Goal: Communication & Community: Answer question/provide support

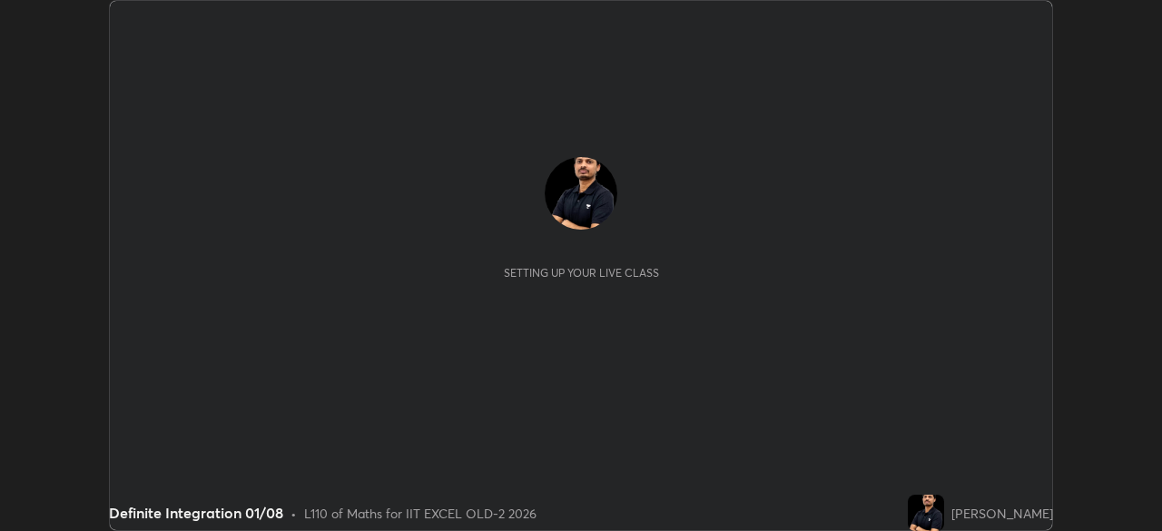
scroll to position [531, 1161]
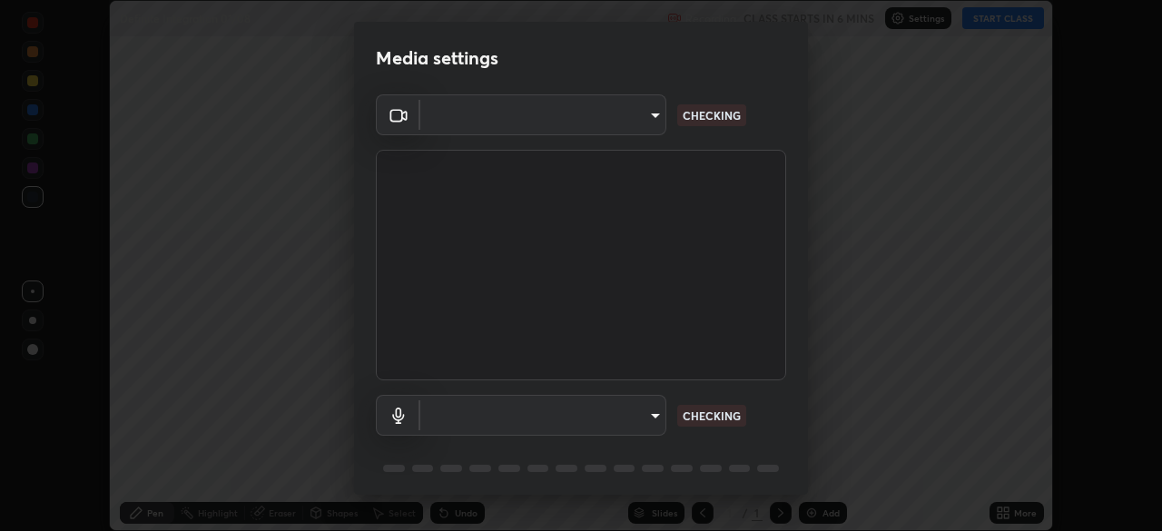
type input "a2c9e0304fea7a197325265949ed38064ec23766b16e4a4df4757bcf8ee53c87"
click at [622, 417] on body "Erase all Definite Integration 01/08 Recording CLASS STARTS IN 6 MINS Settings …" at bounding box center [581, 265] width 1162 height 531
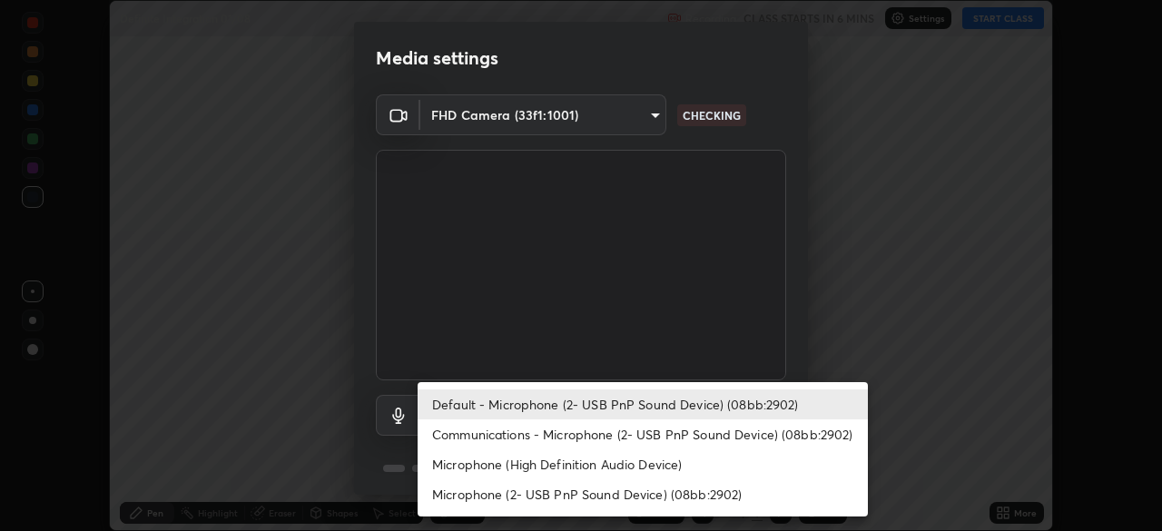
click at [717, 409] on li "Default - Microphone (2- USB PnP Sound Device) (08bb:2902)" at bounding box center [643, 404] width 450 height 30
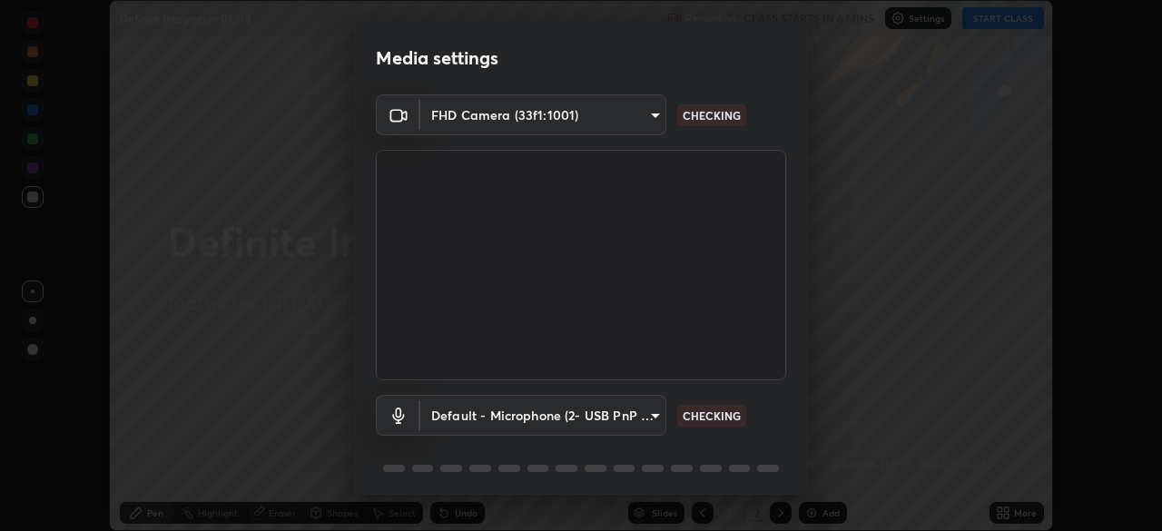
scroll to position [64, 0]
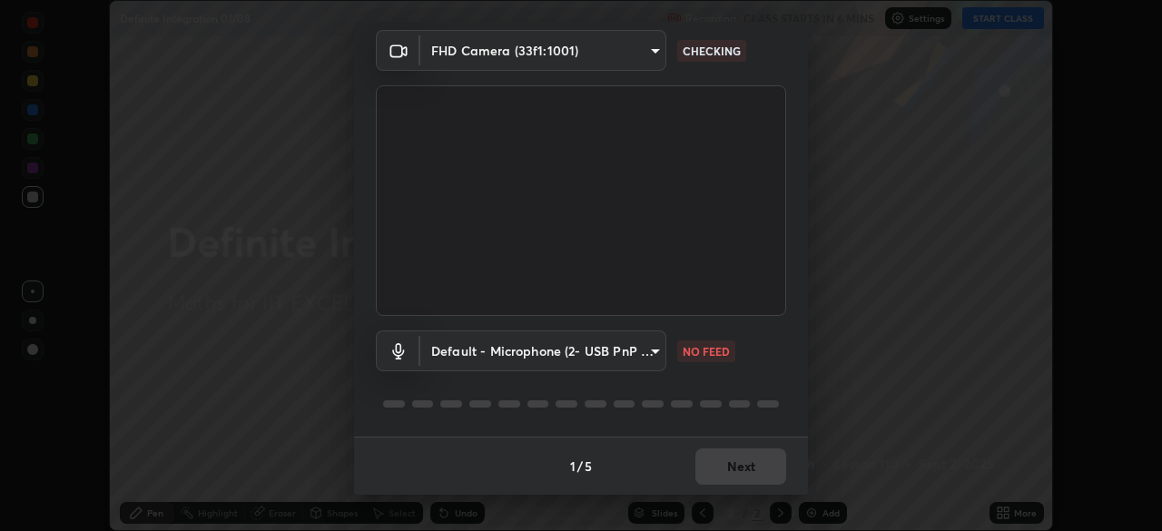
click at [609, 357] on body "Erase all Definite Integration 01/08 Recording CLASS STARTS IN 6 MINS Settings …" at bounding box center [581, 265] width 1162 height 531
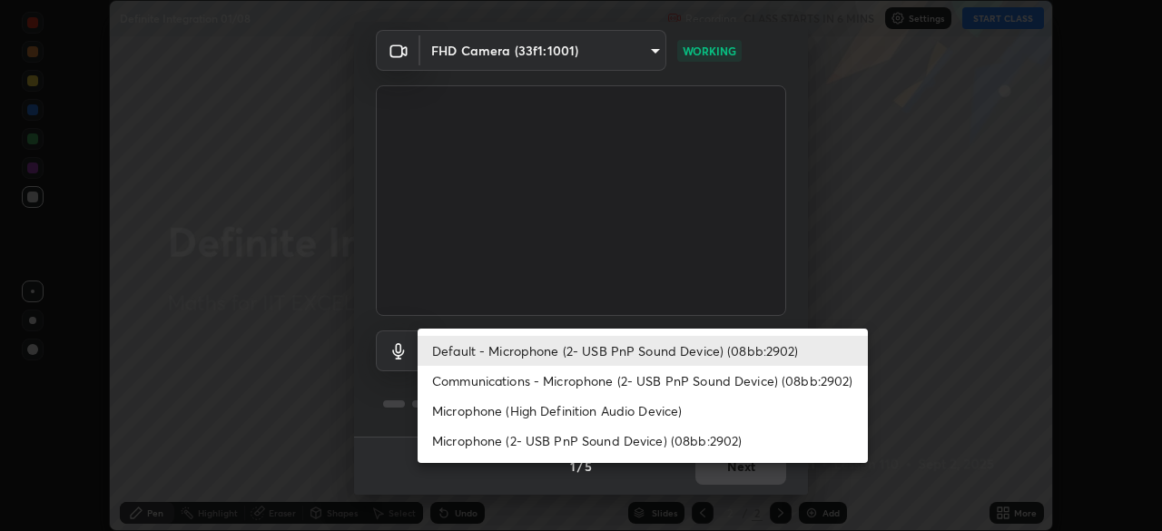
click at [598, 388] on li "Communications - Microphone (2- USB PnP Sound Device) (08bb:2902)" at bounding box center [643, 381] width 450 height 30
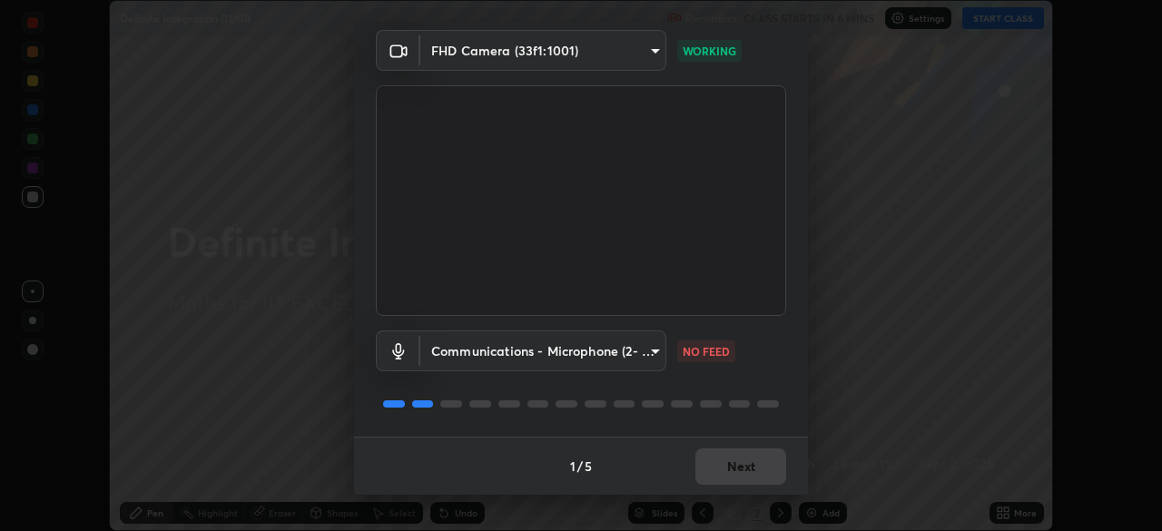
click at [567, 368] on body "Erase all Definite Integration 01/08 Recording CLASS STARTS IN 6 MINS Settings …" at bounding box center [581, 265] width 1162 height 531
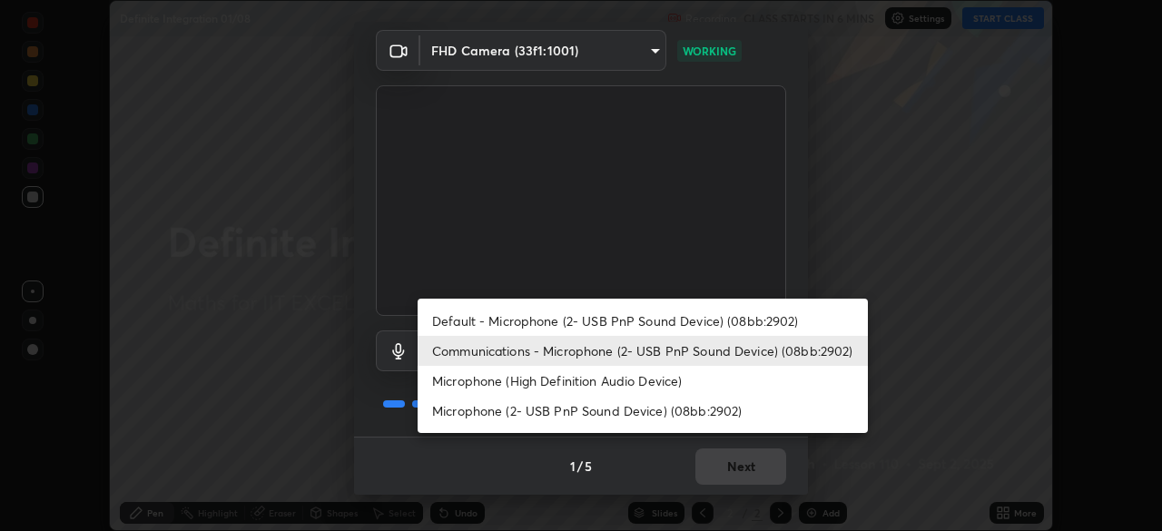
click at [584, 323] on li "Default - Microphone (2- USB PnP Sound Device) (08bb:2902)" at bounding box center [643, 321] width 450 height 30
type input "default"
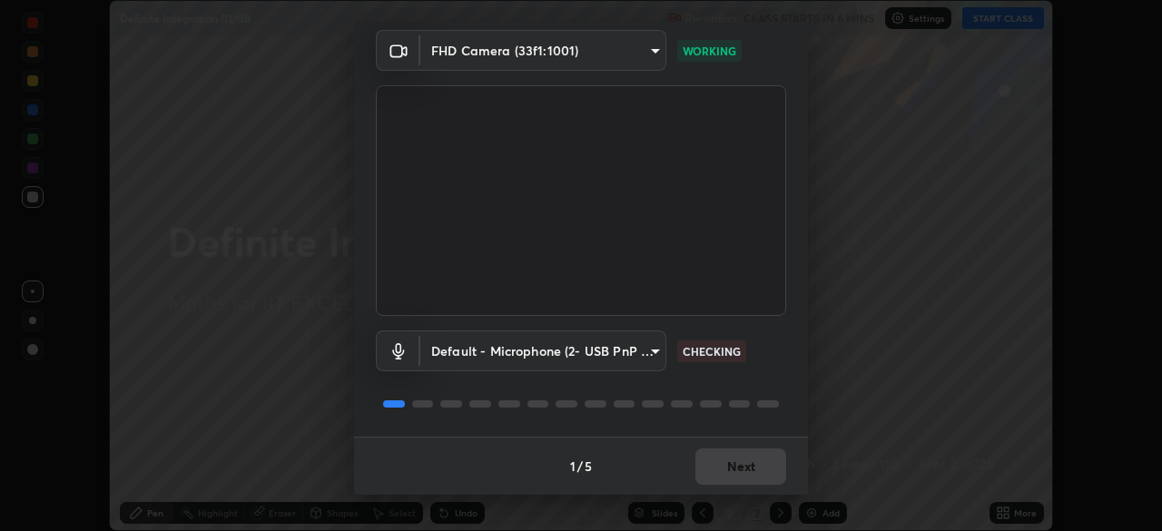
click at [733, 463] on div "1 / 5 Next" at bounding box center [581, 466] width 454 height 58
click at [744, 472] on div "1 / 5 Next" at bounding box center [581, 466] width 454 height 58
click at [741, 472] on div "1 / 5 Next" at bounding box center [581, 466] width 454 height 58
click at [736, 472] on button "Next" at bounding box center [740, 467] width 91 height 36
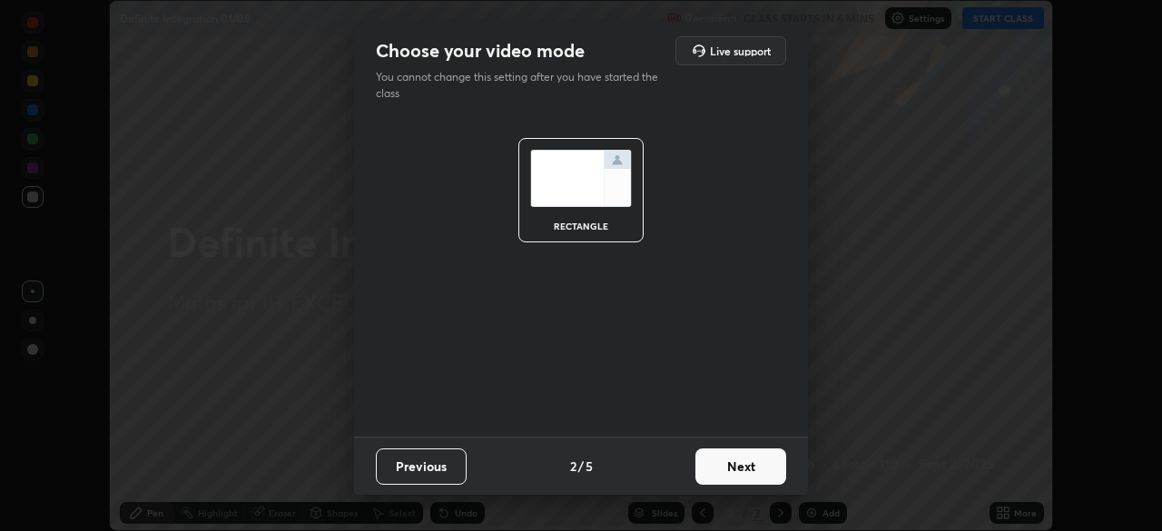
scroll to position [0, 0]
click at [734, 472] on button "Next" at bounding box center [740, 467] width 91 height 36
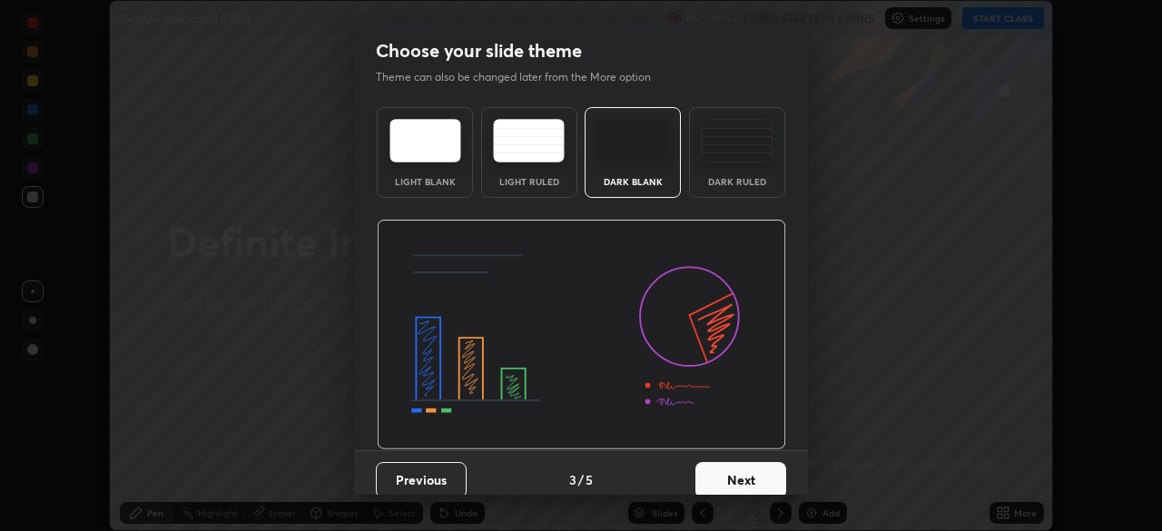
click at [734, 470] on button "Next" at bounding box center [740, 480] width 91 height 36
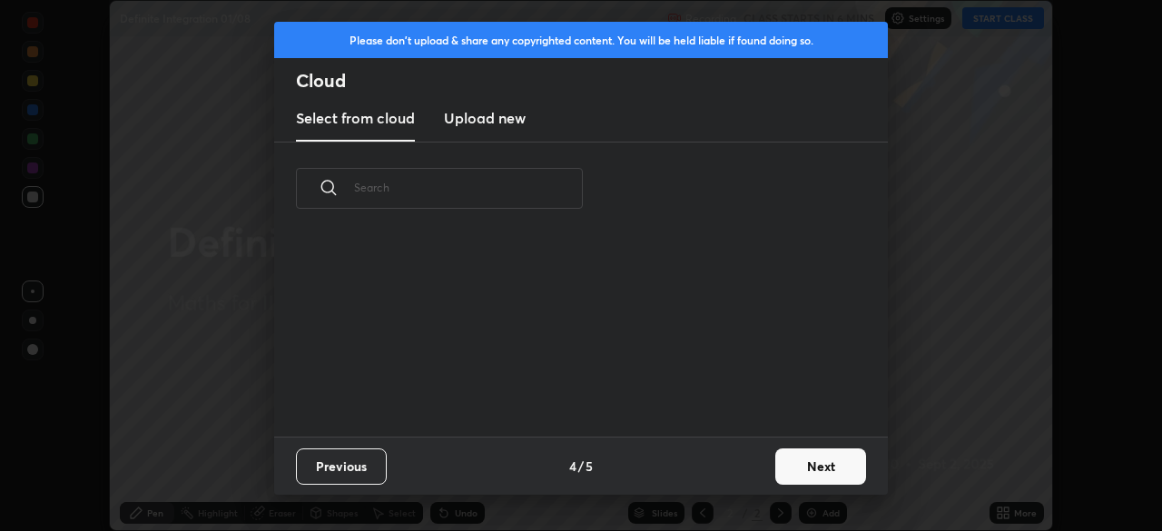
click at [785, 478] on button "Next" at bounding box center [820, 467] width 91 height 36
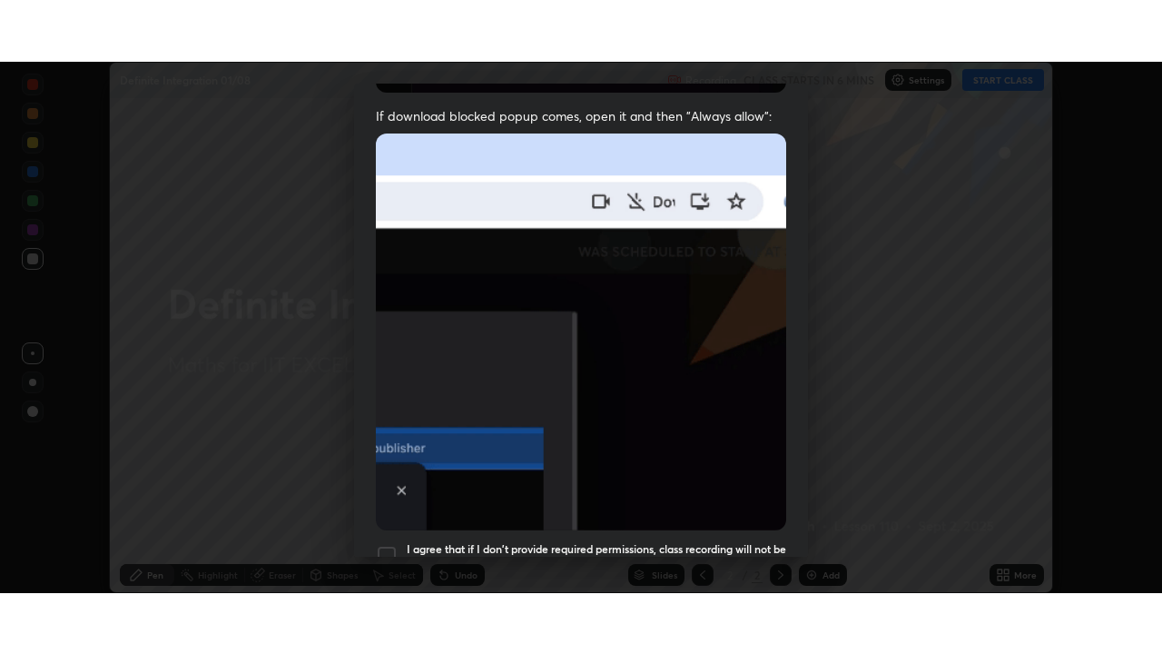
scroll to position [435, 0]
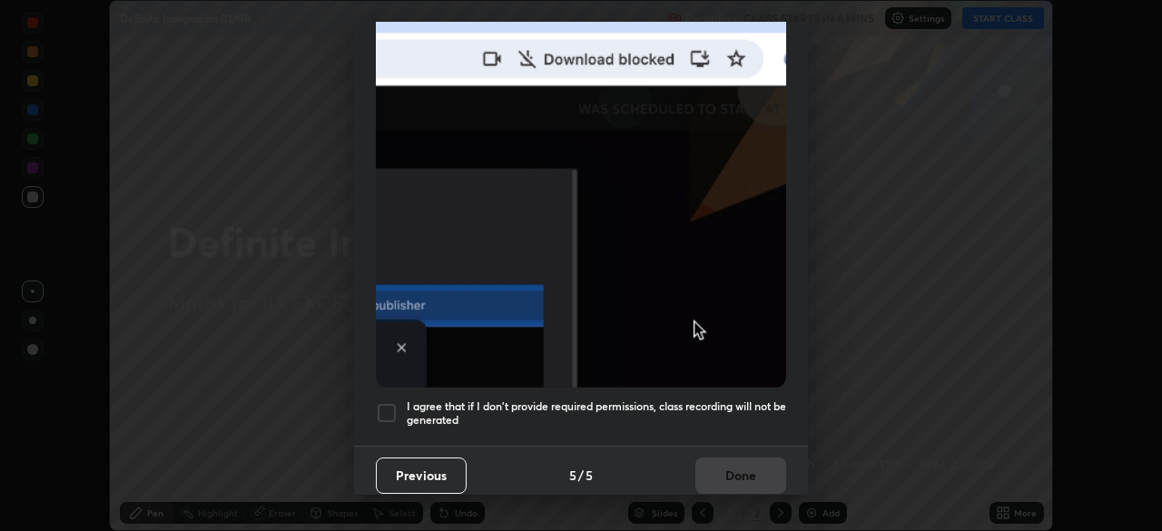
click at [381, 413] on div at bounding box center [387, 413] width 22 height 22
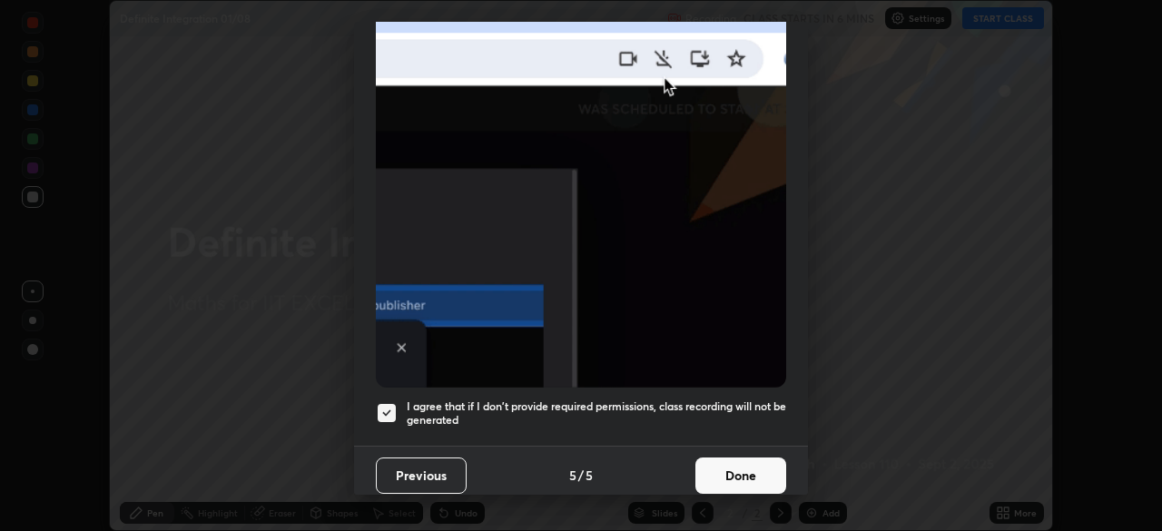
click at [716, 470] on button "Done" at bounding box center [740, 476] width 91 height 36
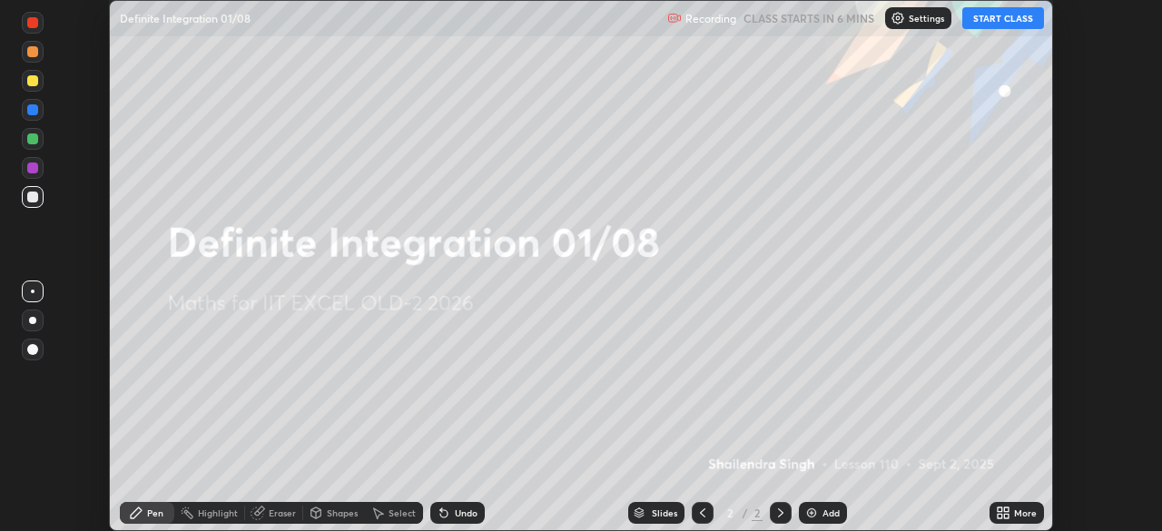
click at [1020, 513] on div "More" at bounding box center [1025, 512] width 23 height 9
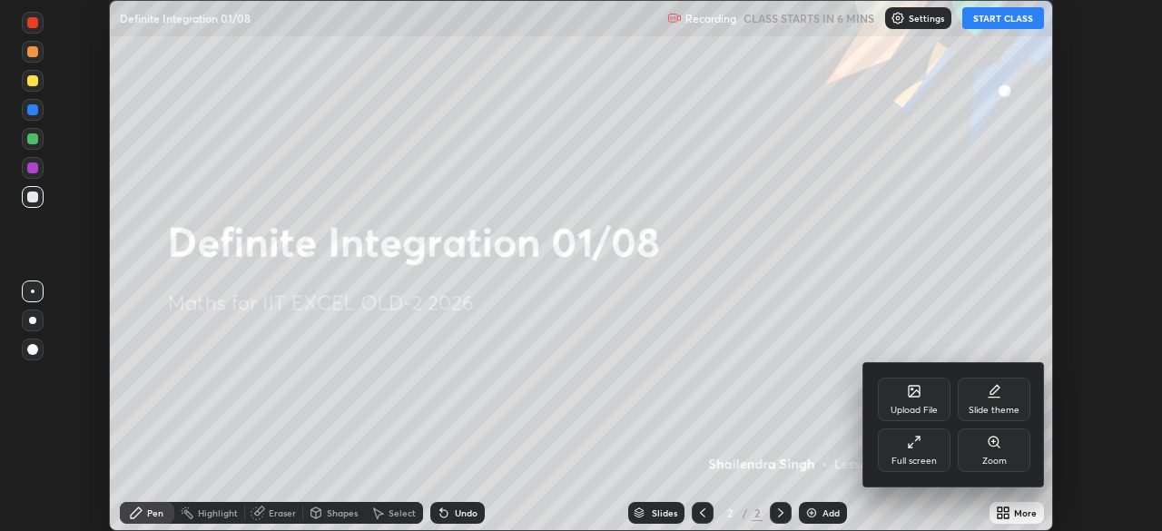
click at [924, 458] on div "Full screen" at bounding box center [914, 461] width 45 height 9
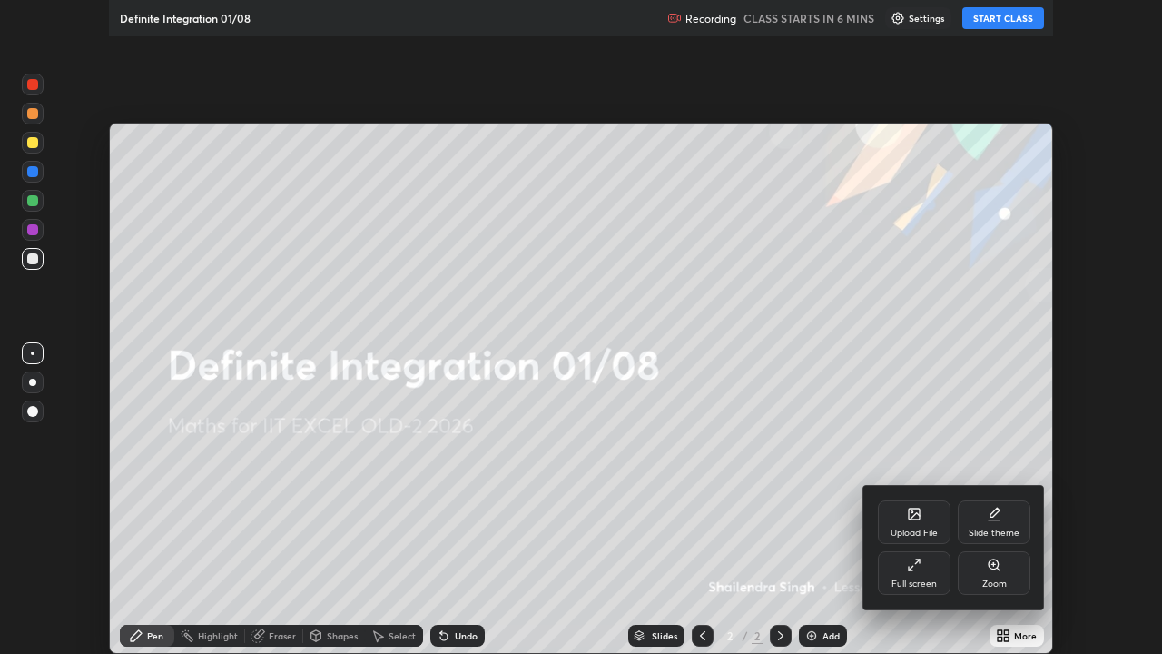
scroll to position [654, 1162]
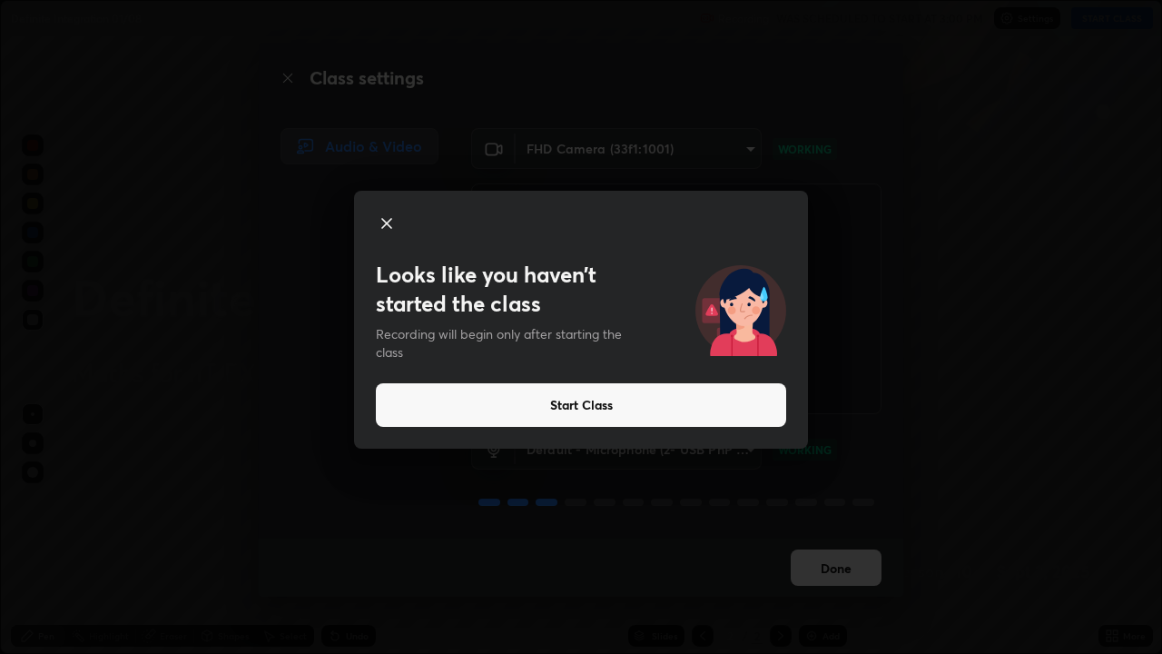
click at [616, 402] on button "Start Class" at bounding box center [581, 405] width 410 height 44
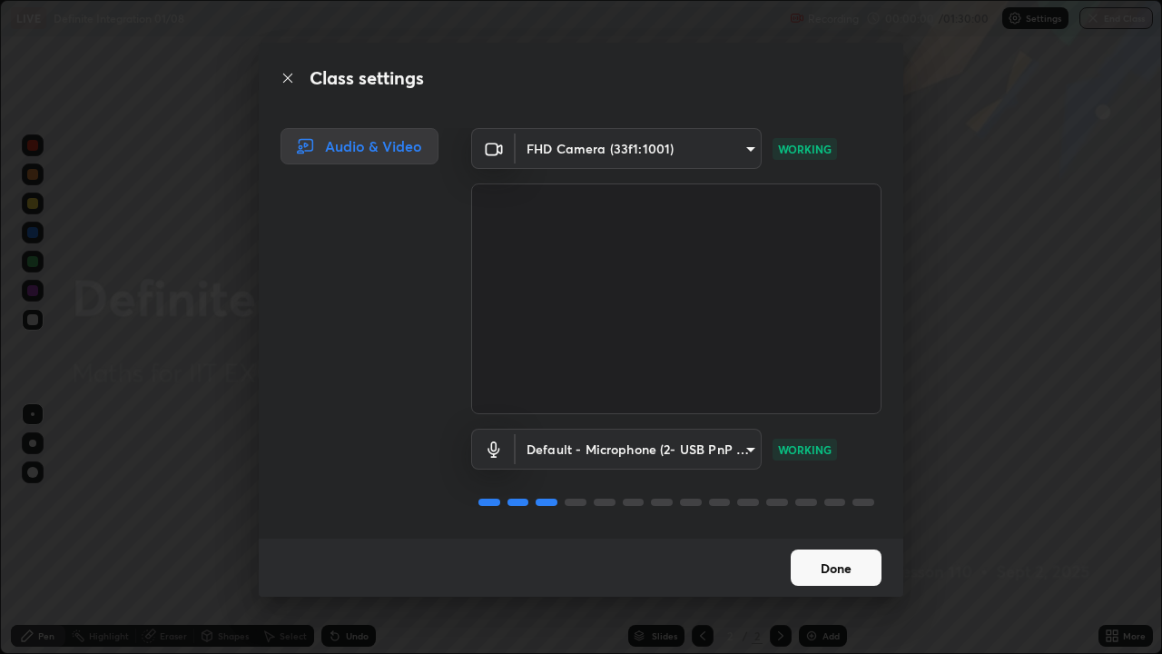
click at [818, 530] on button "Done" at bounding box center [836, 567] width 91 height 36
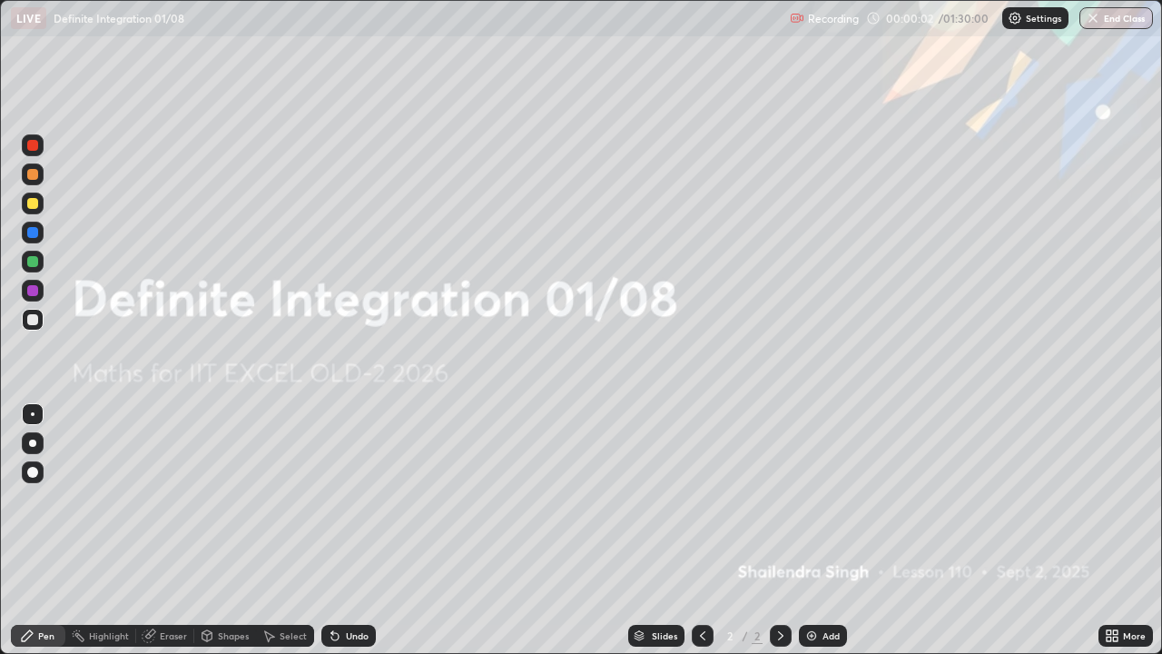
click at [1113, 530] on icon at bounding box center [1115, 632] width 5 height 5
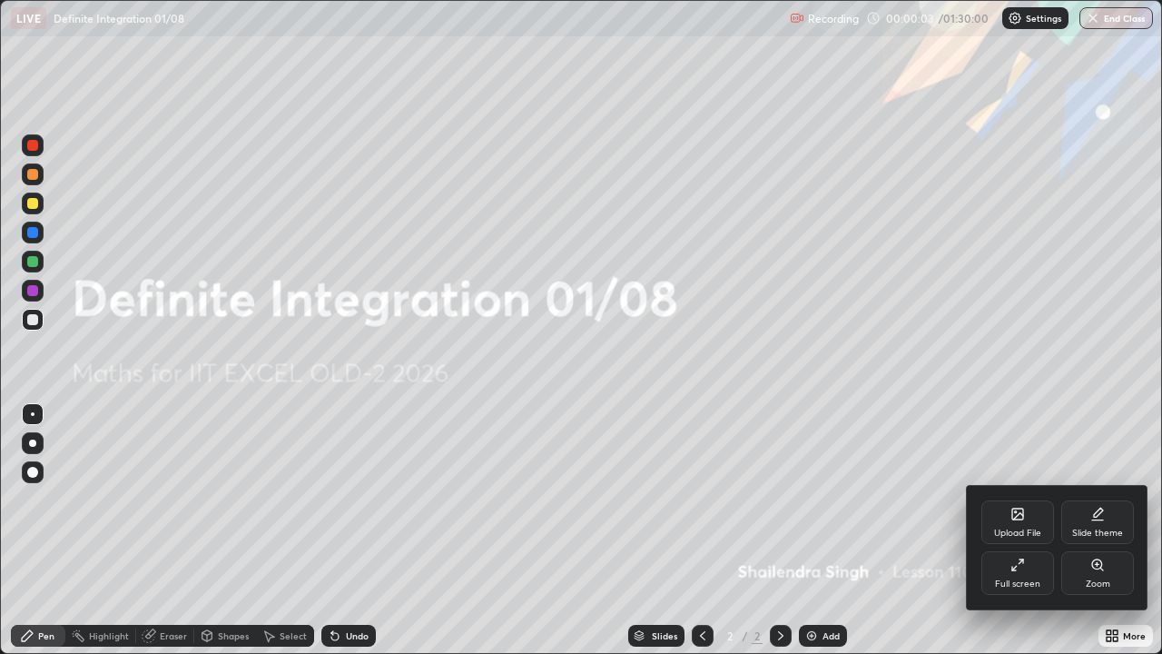
click at [1008, 523] on div "Upload File" at bounding box center [1017, 522] width 73 height 44
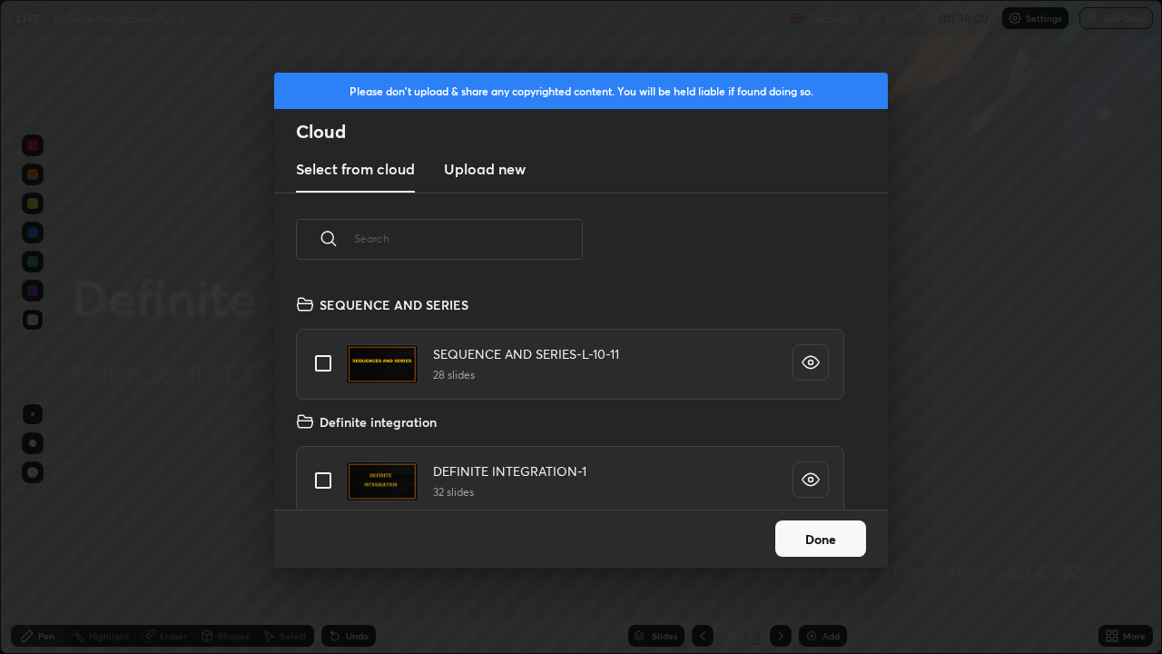
scroll to position [204, 0]
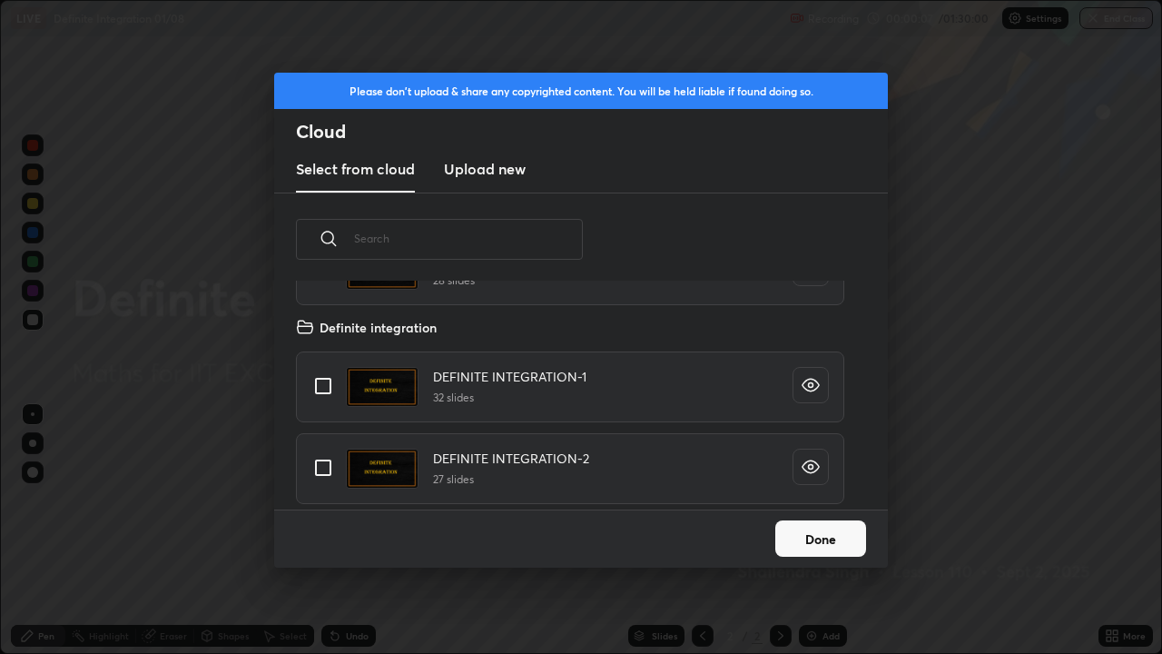
click at [324, 385] on input "grid" at bounding box center [323, 386] width 38 height 38
checkbox input "true"
click at [815, 527] on button "Done" at bounding box center [820, 538] width 91 height 36
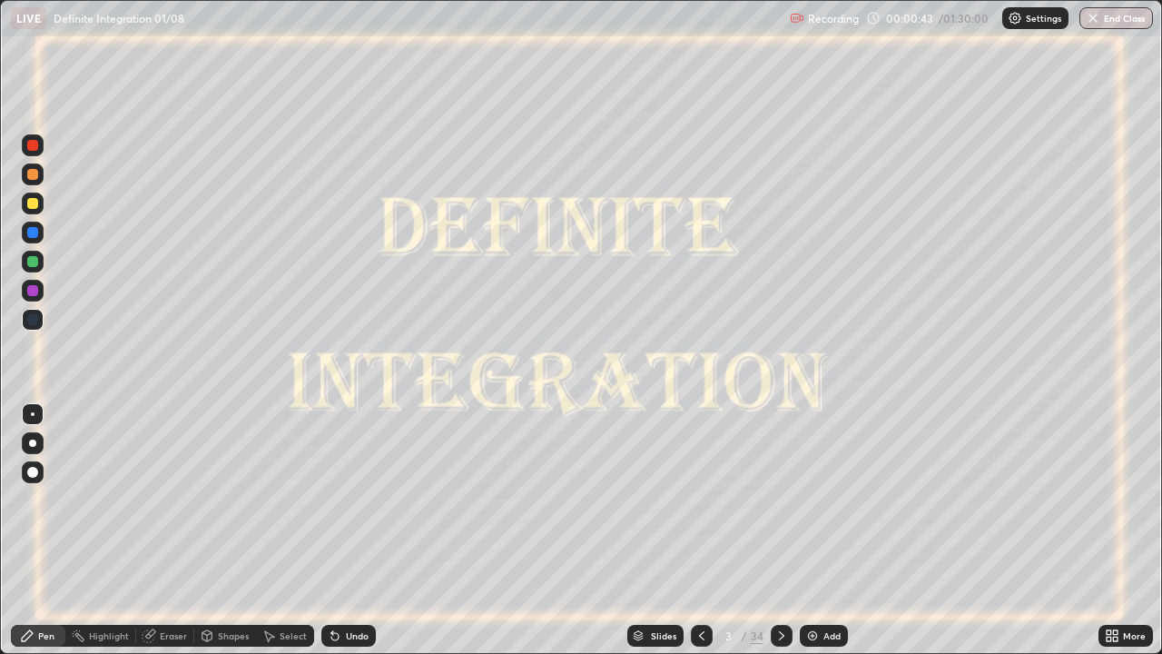
click at [779, 530] on icon at bounding box center [781, 635] width 5 height 9
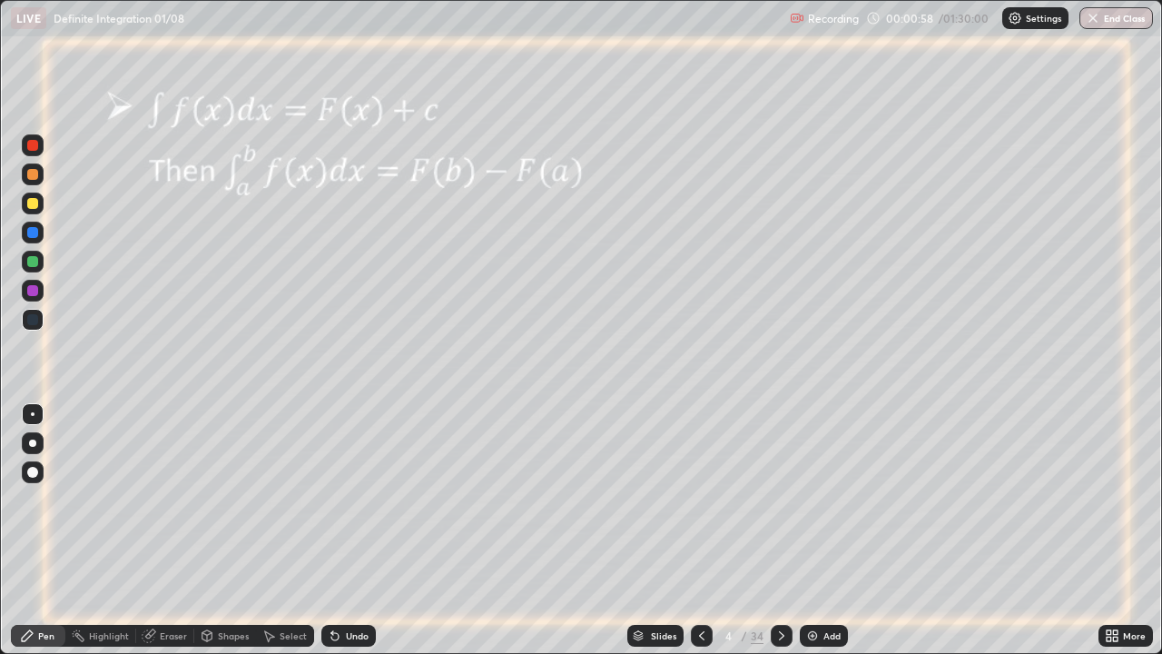
click at [34, 207] on div at bounding box center [32, 203] width 11 height 11
click at [31, 291] on div at bounding box center [32, 290] width 11 height 11
click at [779, 530] on icon at bounding box center [781, 635] width 15 height 15
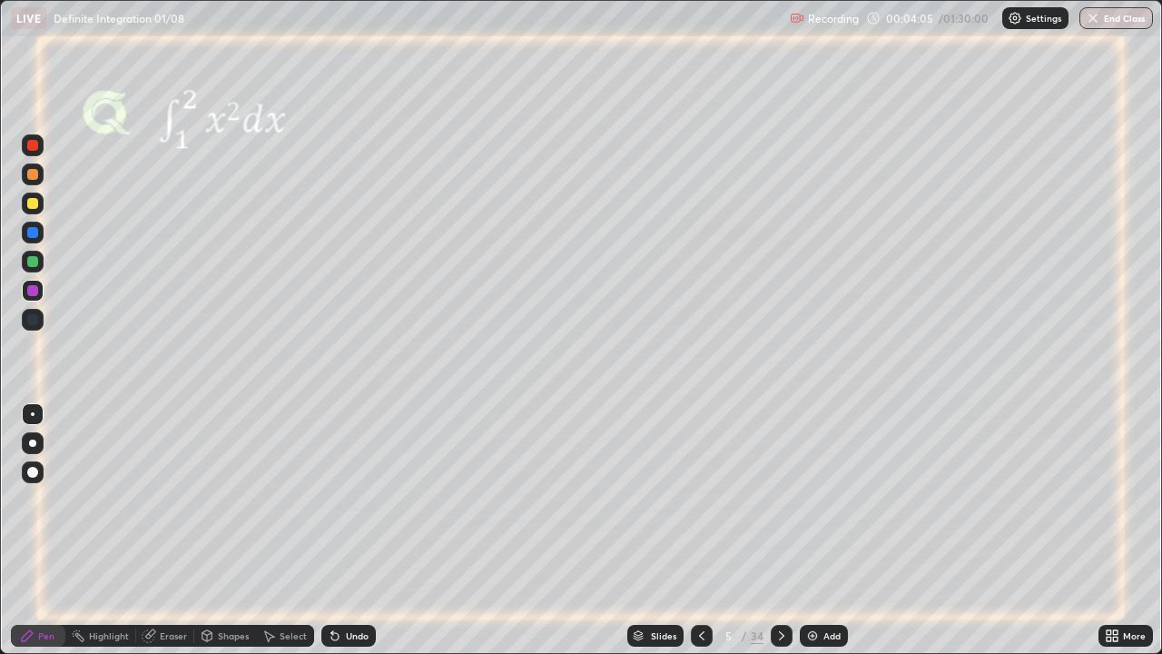
click at [34, 261] on div at bounding box center [32, 261] width 11 height 11
click at [780, 530] on icon at bounding box center [781, 635] width 15 height 15
click at [341, 530] on div "Undo" at bounding box center [348, 636] width 54 height 22
click at [340, 530] on div "Undo" at bounding box center [348, 636] width 54 height 22
click at [33, 233] on div at bounding box center [32, 232] width 11 height 11
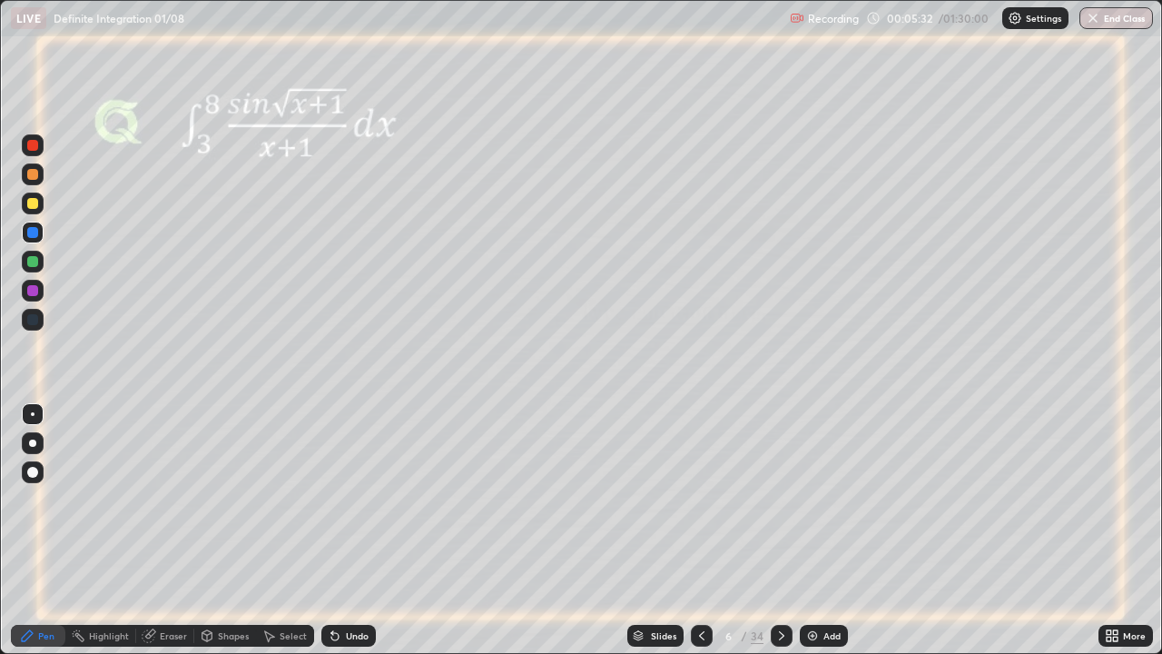
click at [34, 291] on div at bounding box center [32, 290] width 11 height 11
click at [168, 530] on div "Eraser" at bounding box center [173, 635] width 27 height 9
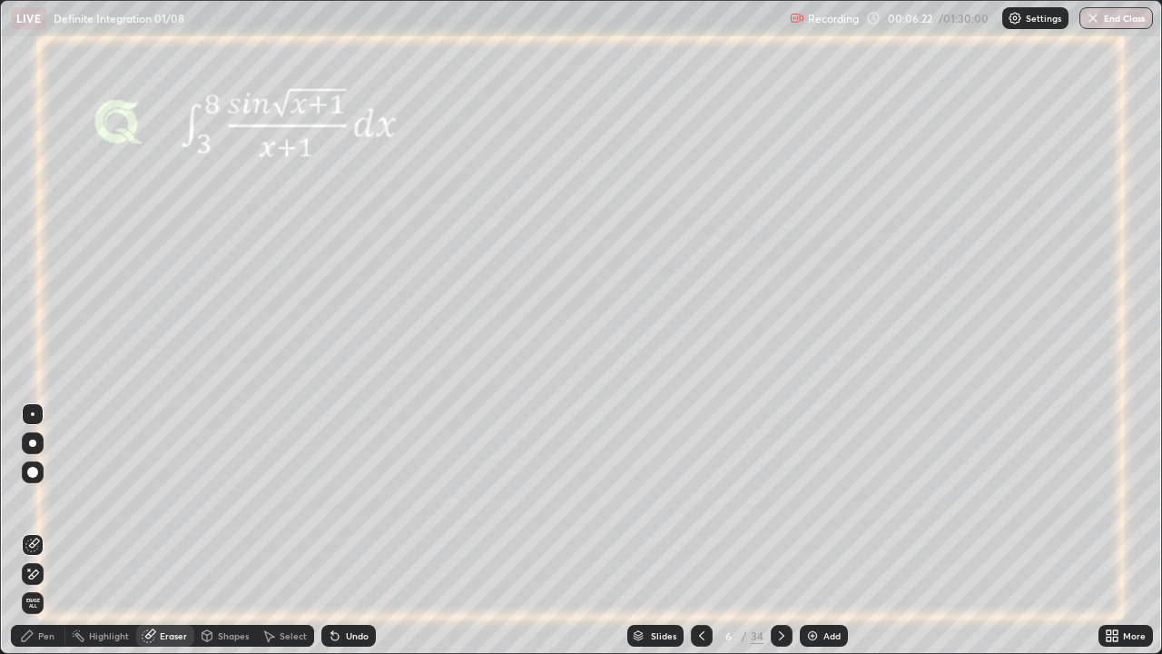
click at [50, 530] on div "Pen" at bounding box center [46, 635] width 16 height 9
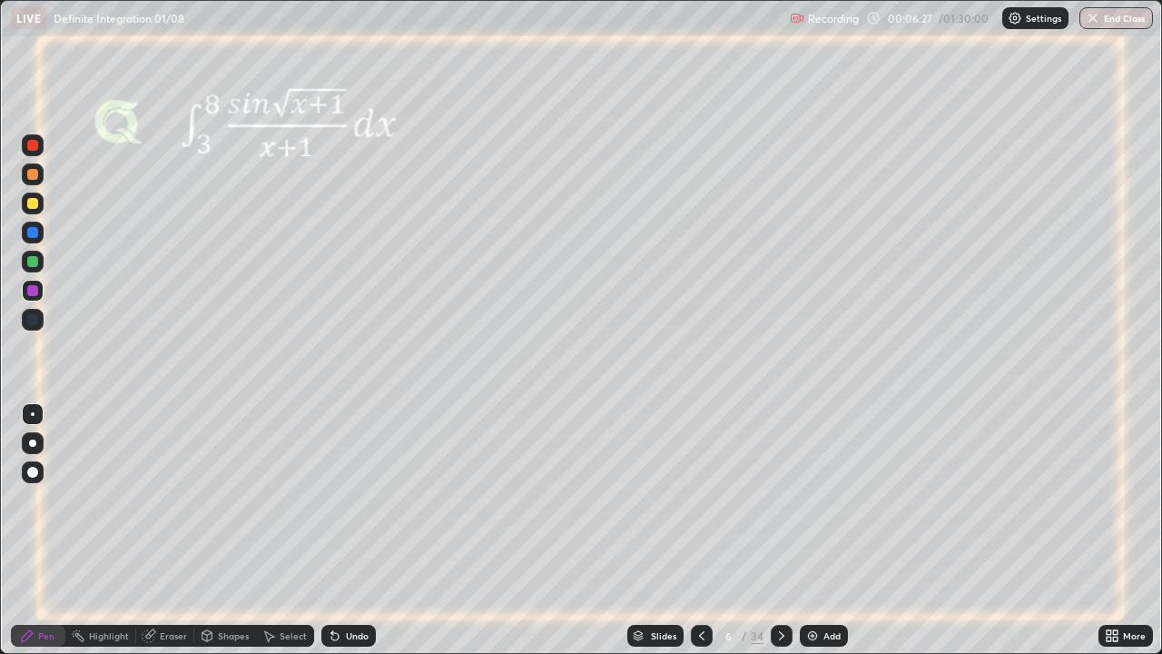
click at [331, 530] on icon at bounding box center [332, 632] width 2 height 2
click at [32, 261] on div at bounding box center [32, 261] width 11 height 11
click at [779, 530] on icon at bounding box center [781, 635] width 5 height 9
click at [782, 530] on icon at bounding box center [781, 635] width 15 height 15
click at [34, 206] on div at bounding box center [32, 203] width 11 height 11
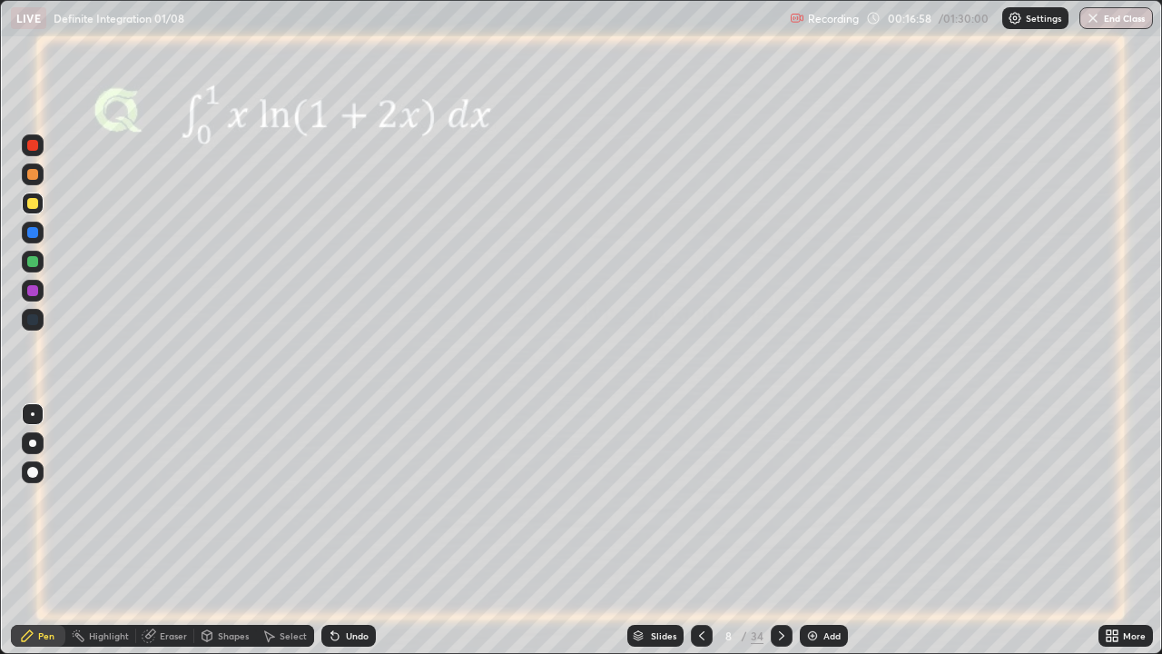
click at [174, 530] on div "Eraser" at bounding box center [173, 635] width 27 height 9
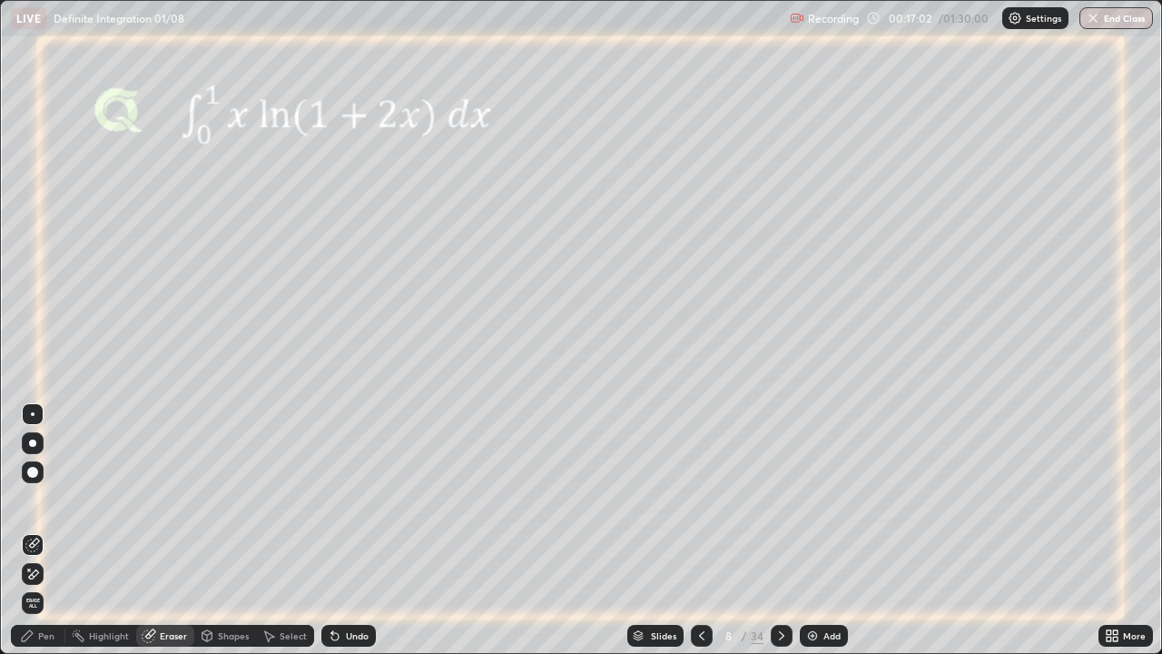
click at [55, 530] on div "Pen" at bounding box center [38, 636] width 54 height 22
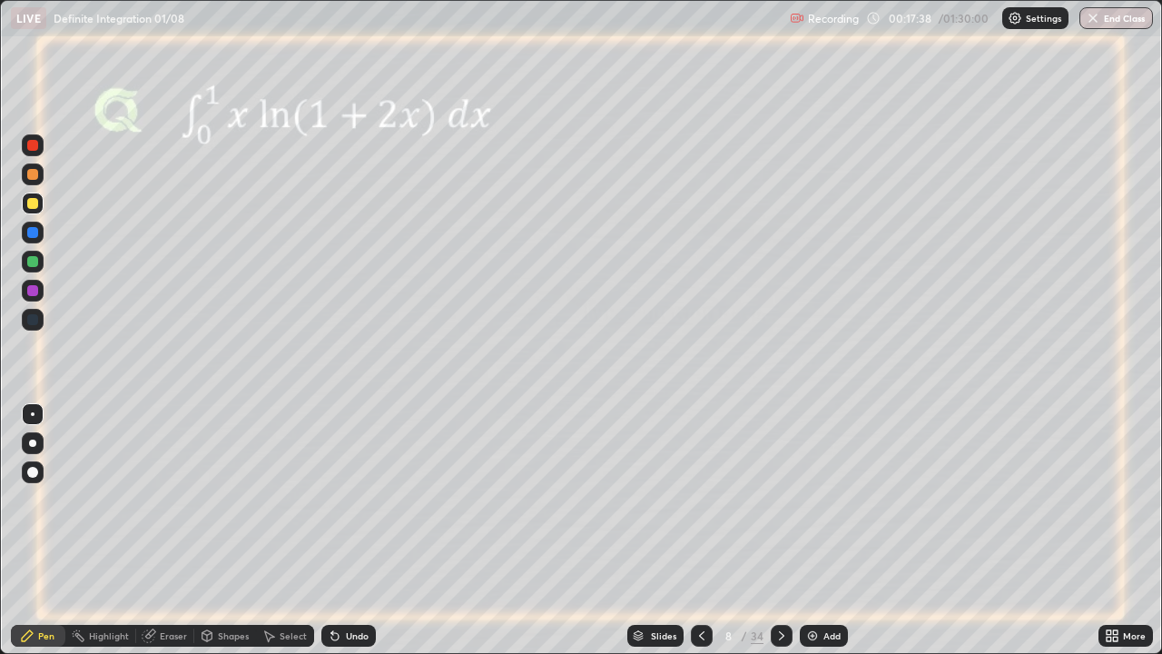
click at [813, 530] on img at bounding box center [812, 635] width 15 height 15
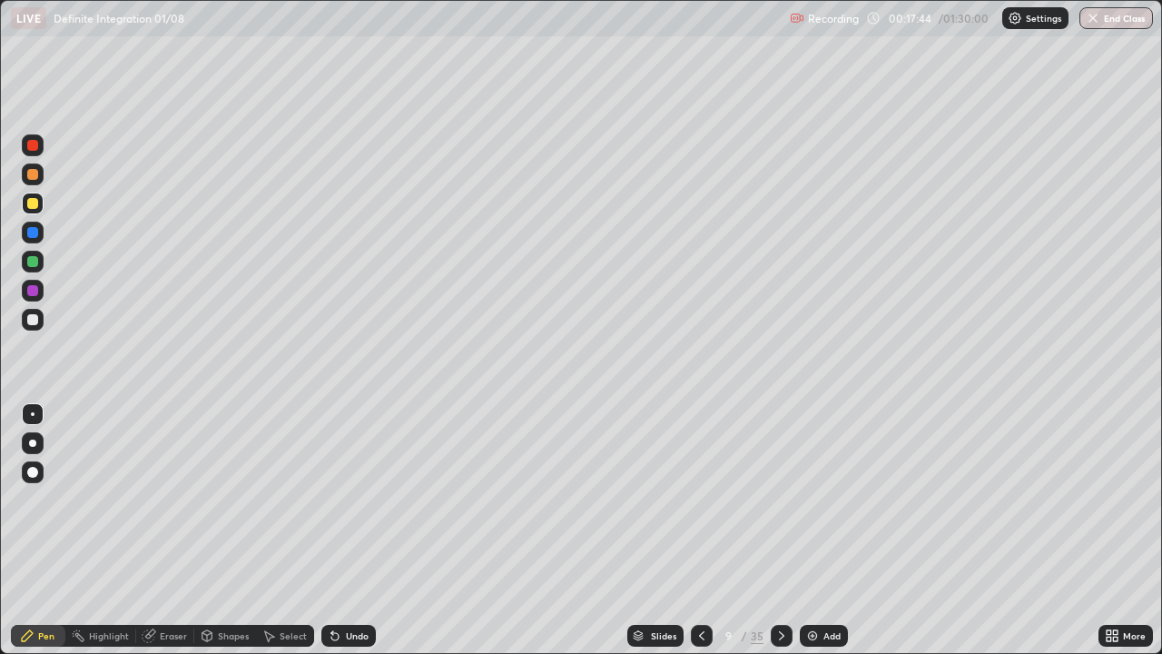
click at [700, 530] on icon at bounding box center [702, 635] width 15 height 15
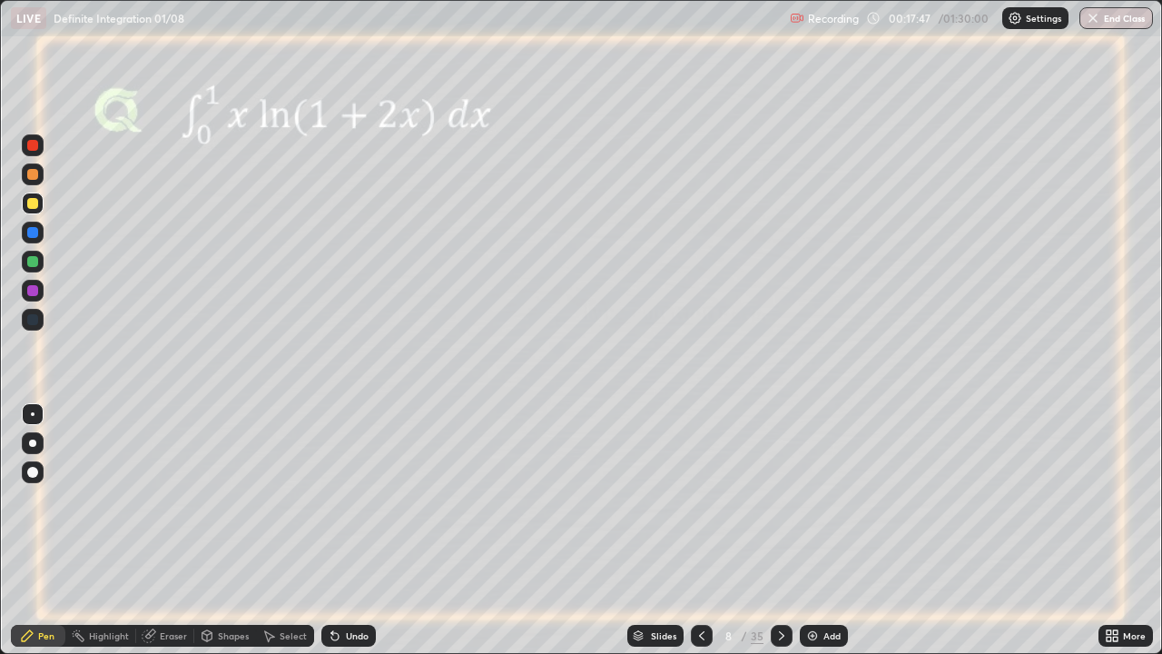
click at [775, 530] on icon at bounding box center [781, 635] width 15 height 15
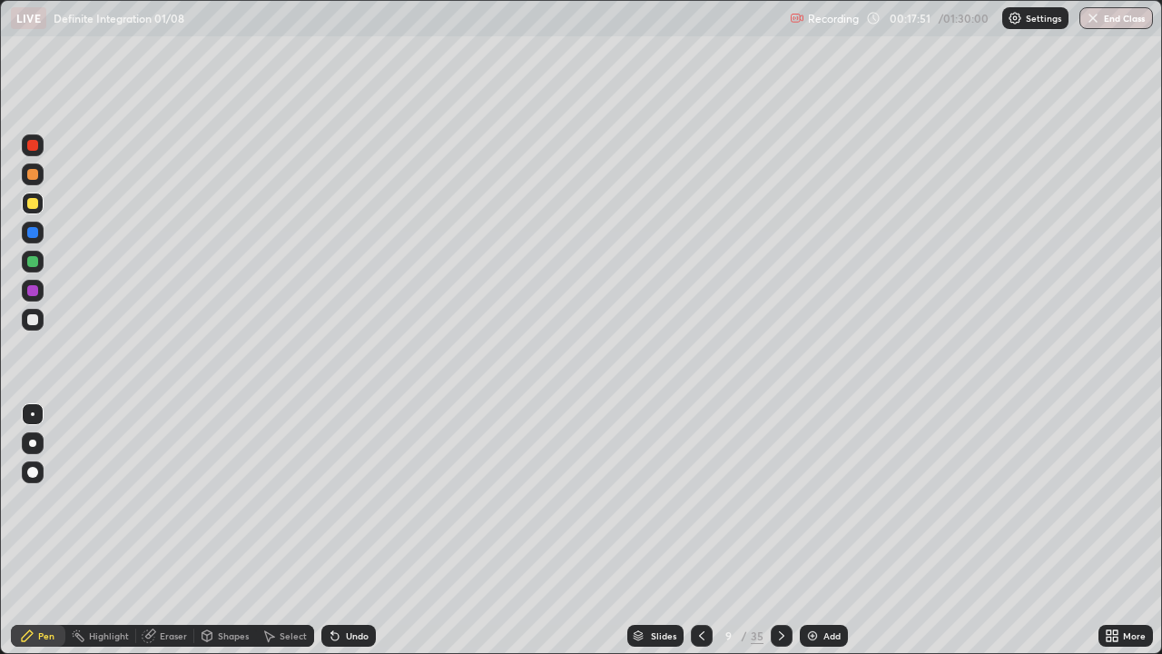
click at [698, 530] on icon at bounding box center [702, 635] width 15 height 15
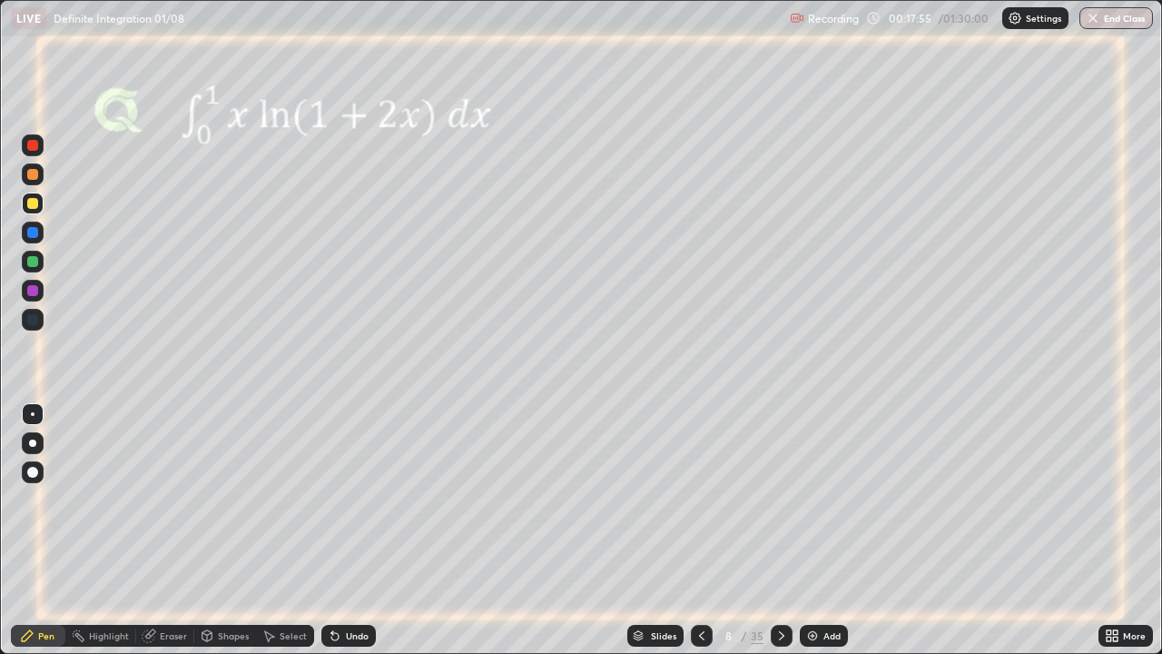
click at [779, 530] on icon at bounding box center [781, 635] width 15 height 15
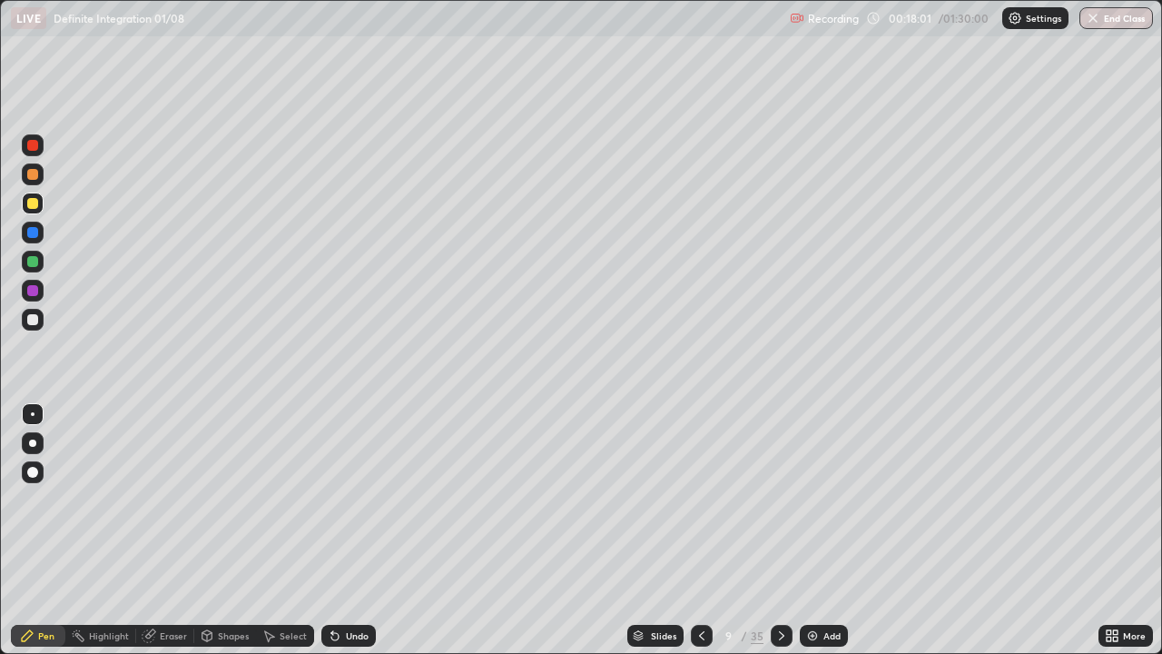
click at [701, 530] on icon at bounding box center [702, 635] width 15 height 15
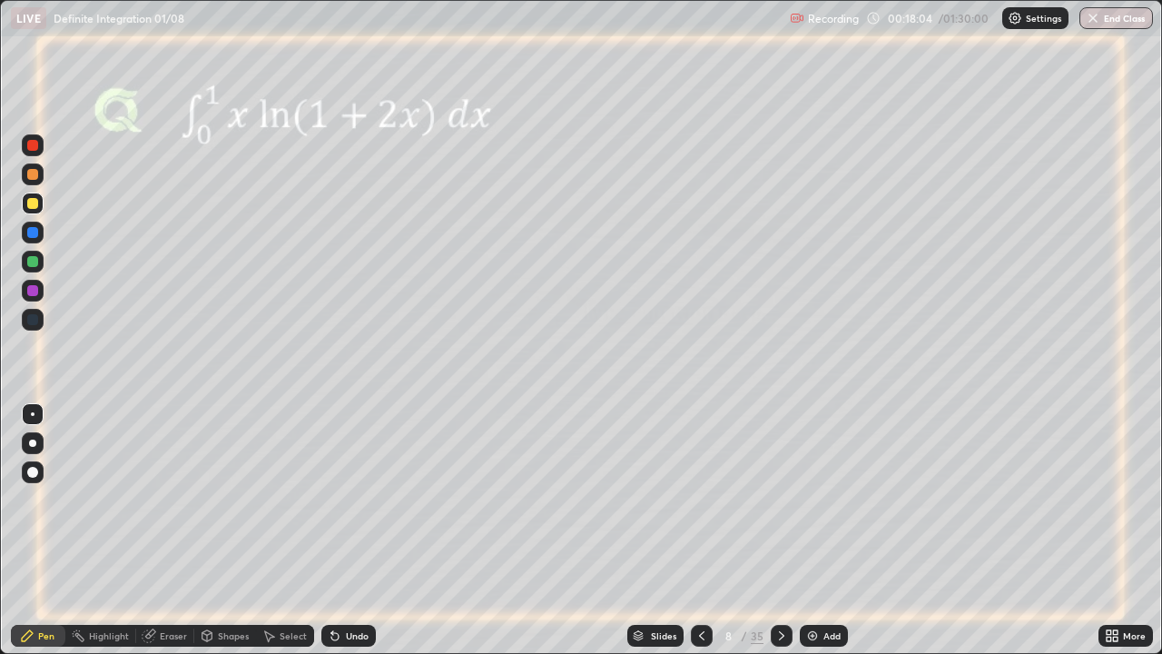
click at [779, 530] on icon at bounding box center [781, 635] width 15 height 15
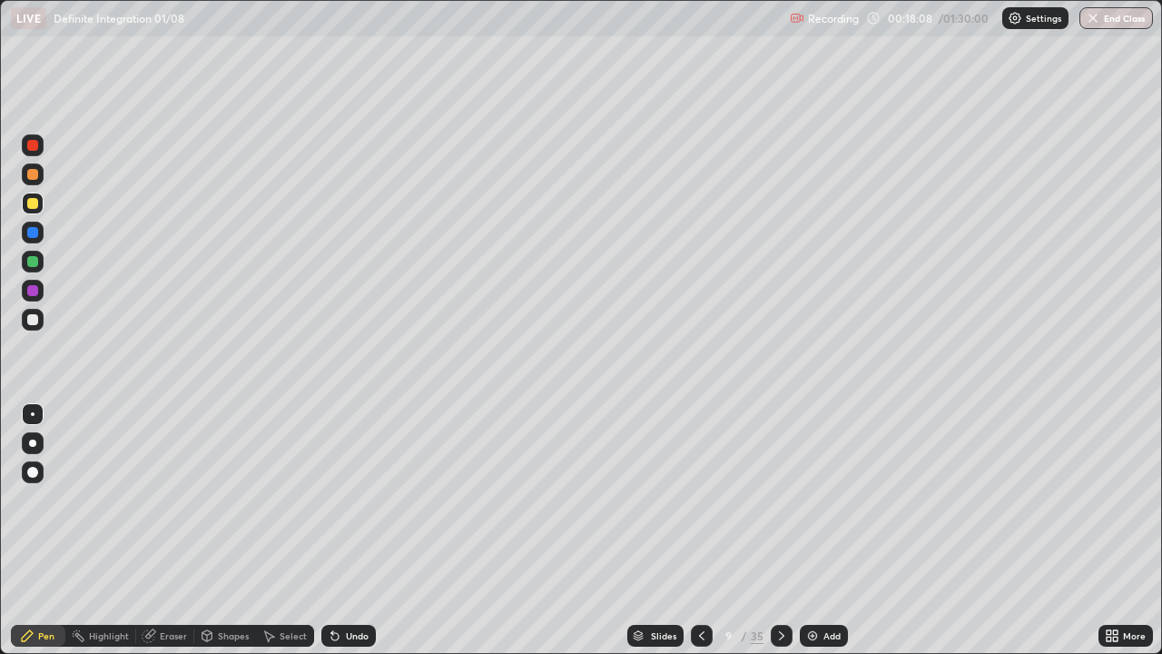
click at [698, 530] on icon at bounding box center [702, 635] width 15 height 15
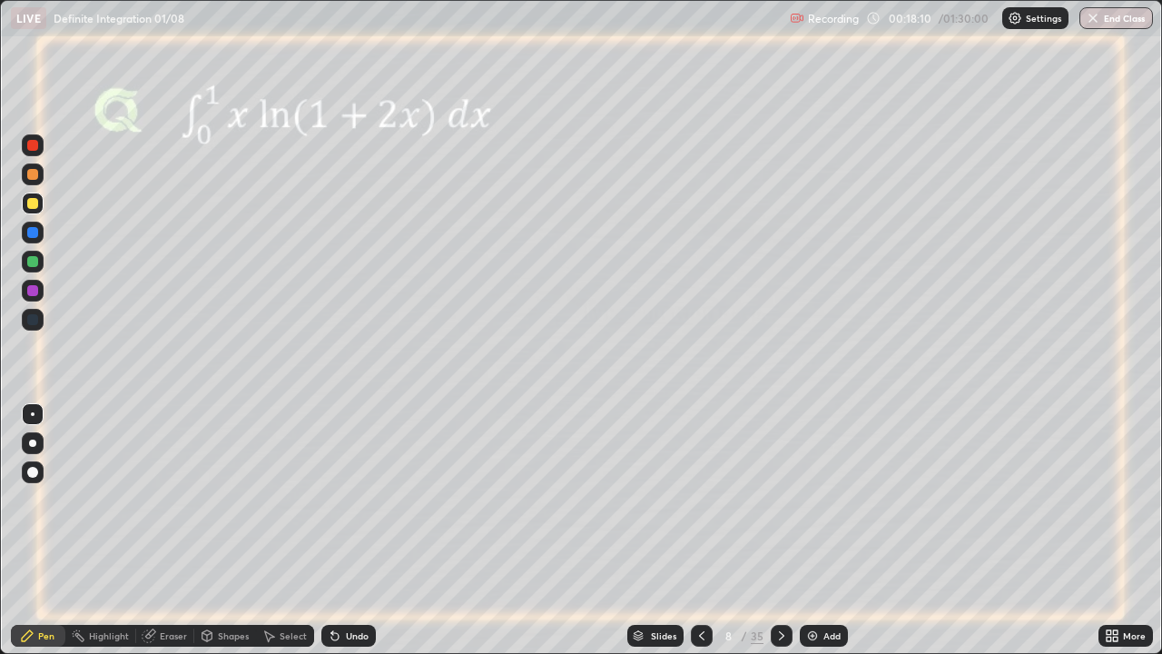
click at [777, 530] on icon at bounding box center [781, 635] width 15 height 15
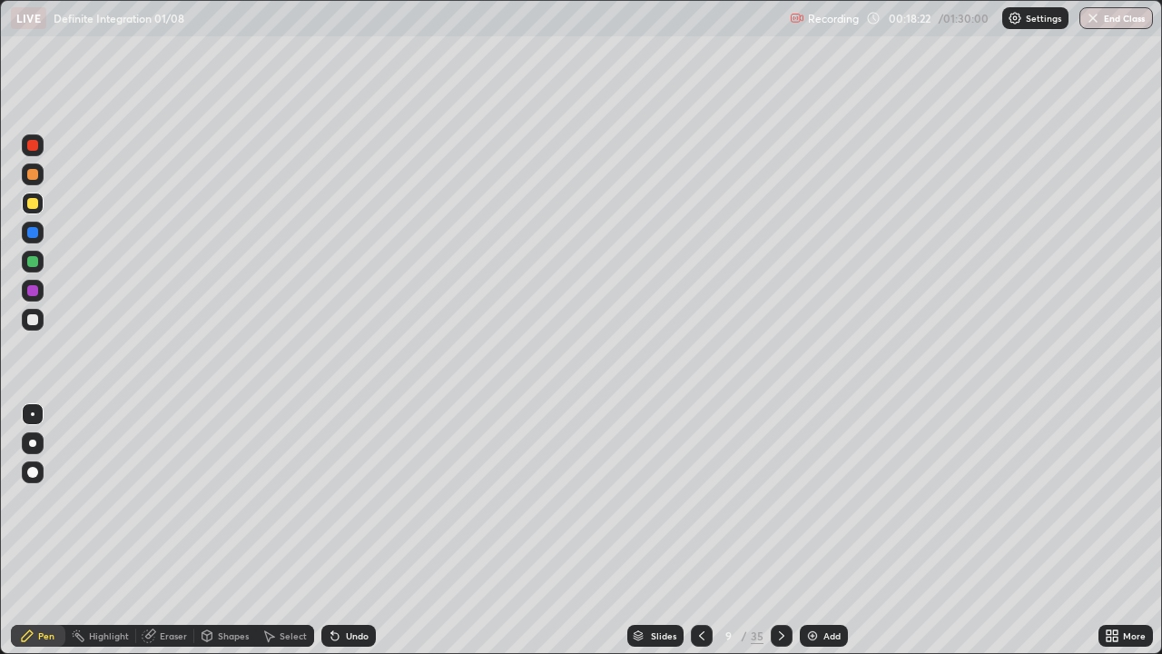
click at [697, 530] on icon at bounding box center [702, 635] width 15 height 15
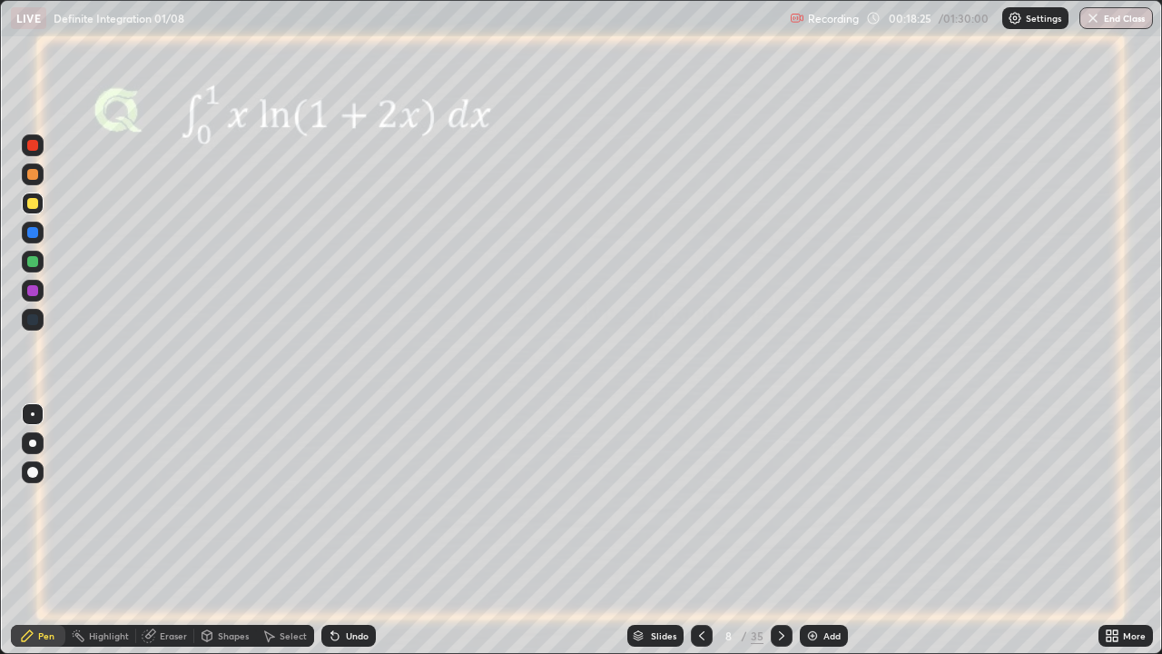
click at [779, 530] on icon at bounding box center [781, 635] width 15 height 15
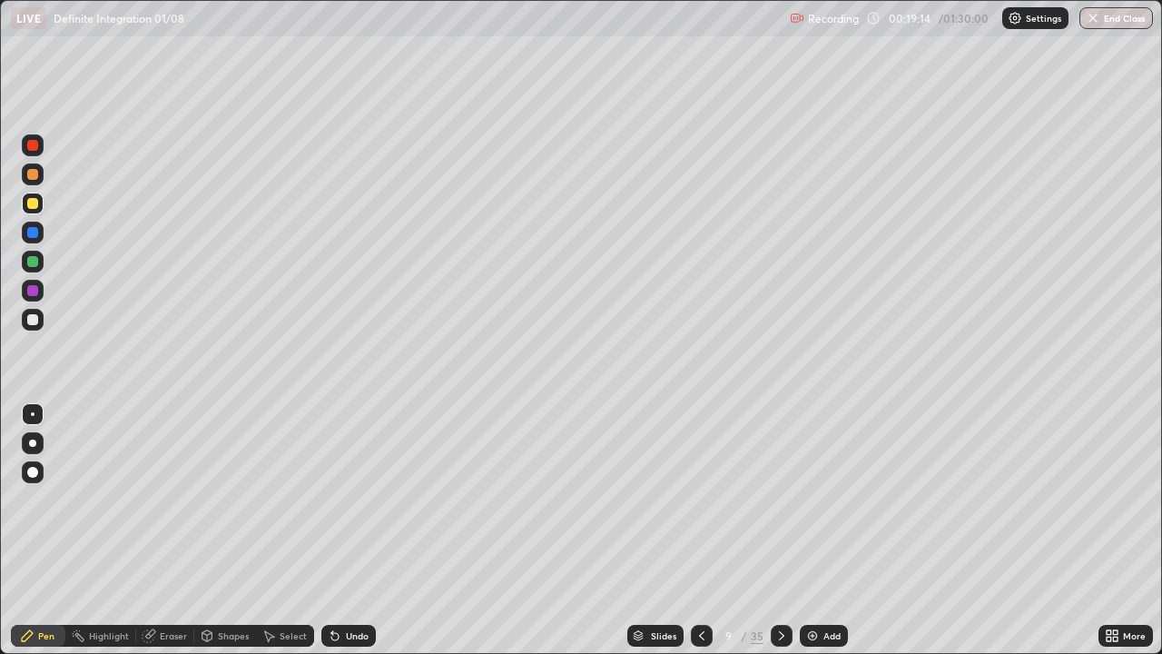
click at [698, 530] on icon at bounding box center [702, 635] width 15 height 15
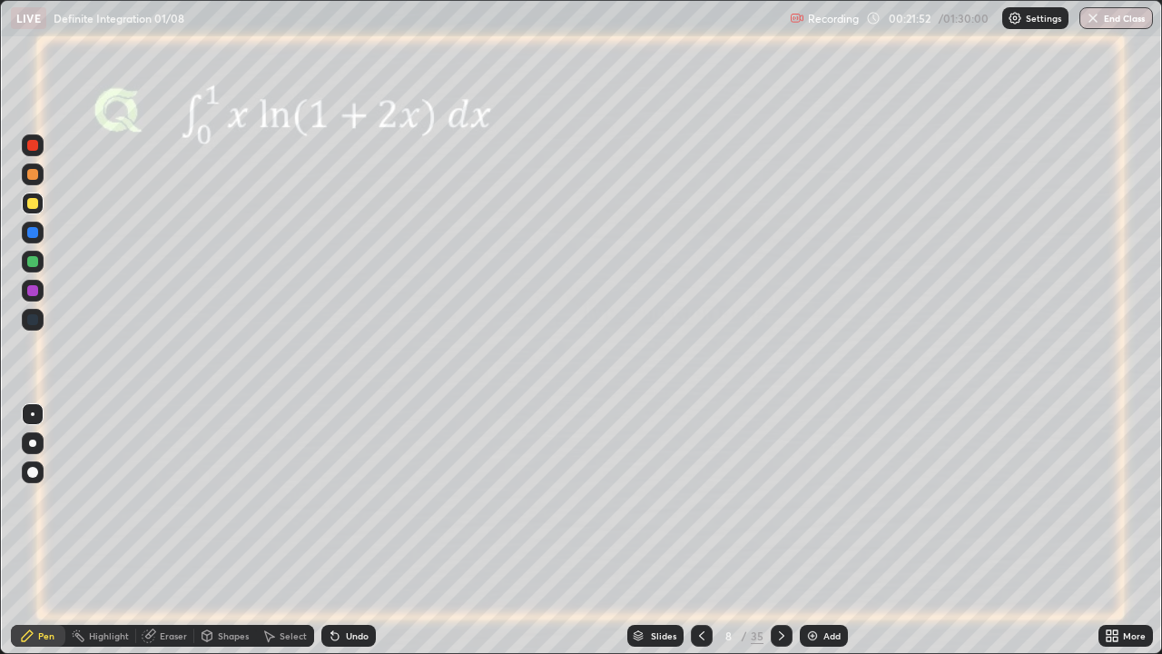
click at [778, 530] on icon at bounding box center [781, 635] width 15 height 15
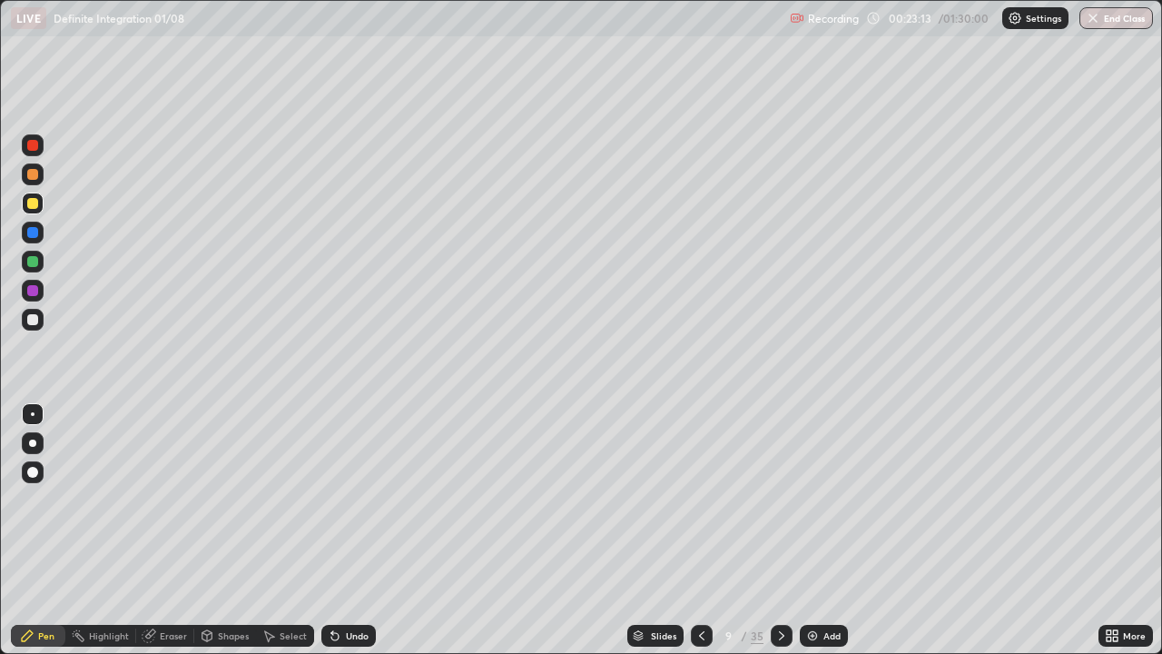
click at [776, 530] on icon at bounding box center [781, 635] width 15 height 15
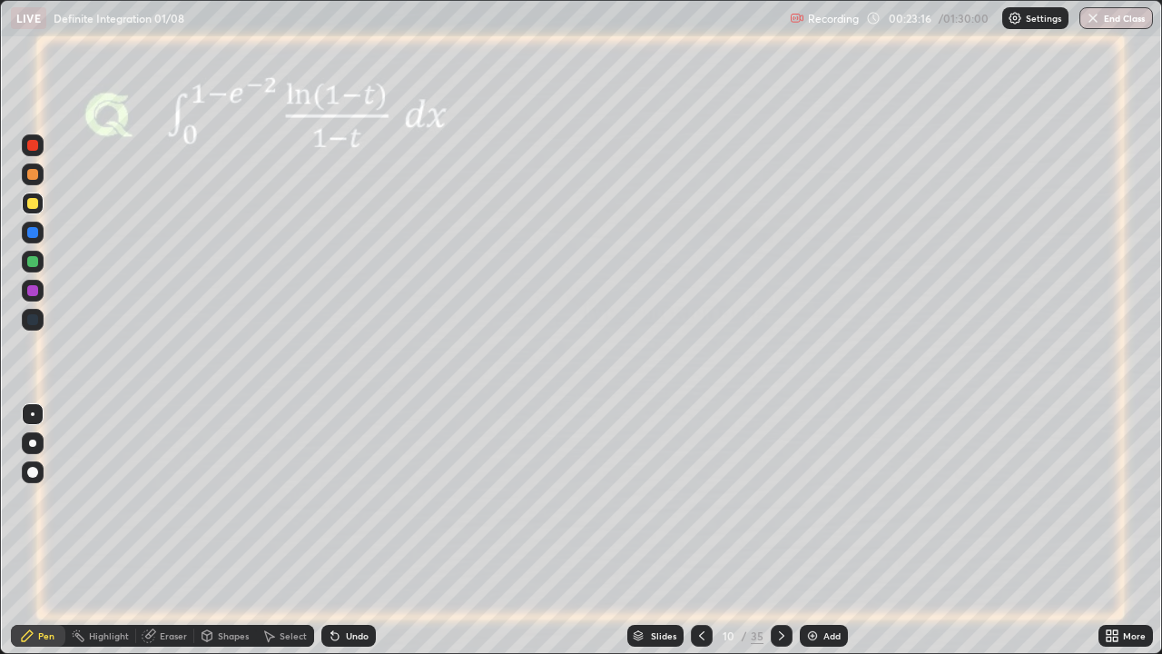
click at [35, 264] on div at bounding box center [32, 261] width 11 height 11
click at [776, 530] on div at bounding box center [782, 636] width 22 height 22
click at [779, 530] on icon at bounding box center [781, 635] width 15 height 15
click at [779, 530] on icon at bounding box center [781, 635] width 5 height 9
click at [781, 530] on icon at bounding box center [781, 635] width 15 height 15
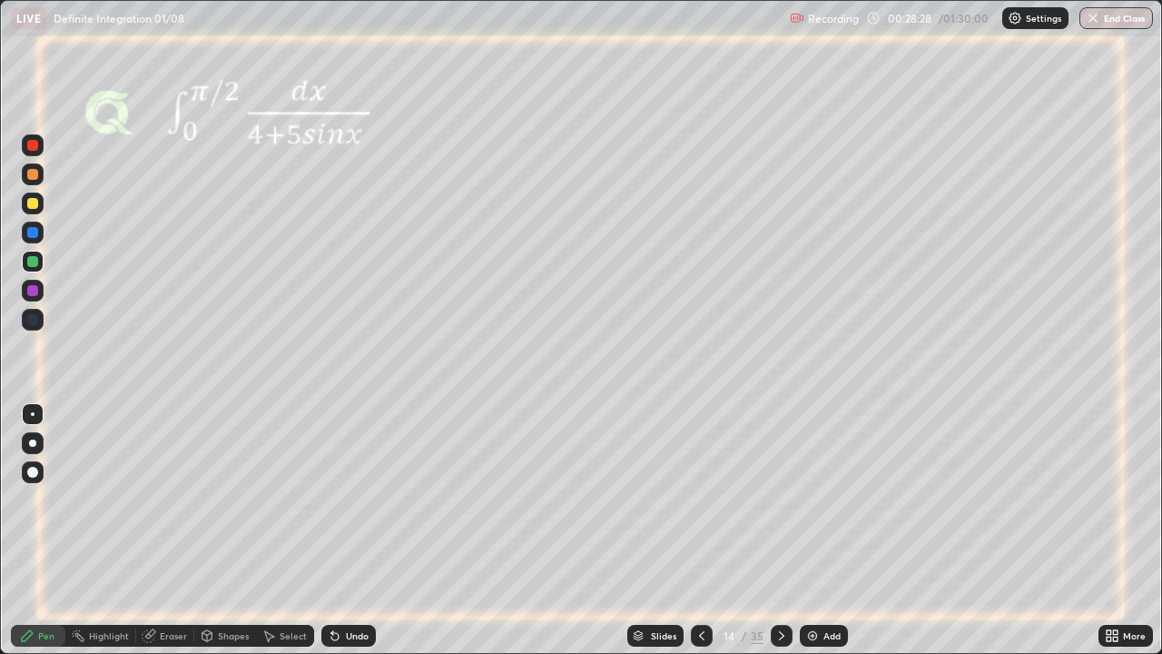
click at [33, 233] on div at bounding box center [32, 232] width 11 height 11
click at [781, 530] on icon at bounding box center [781, 635] width 15 height 15
click at [29, 203] on div at bounding box center [32, 203] width 11 height 11
click at [782, 530] on icon at bounding box center [781, 635] width 15 height 15
click at [35, 230] on div at bounding box center [32, 232] width 11 height 11
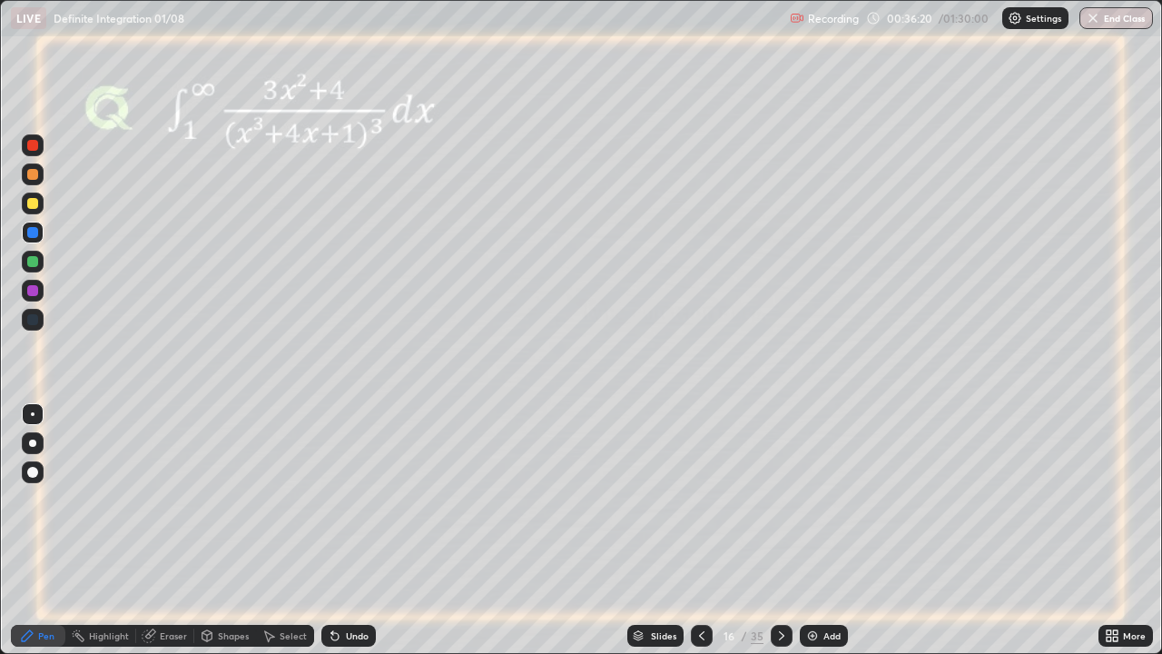
click at [341, 530] on div "Undo" at bounding box center [348, 636] width 54 height 22
click at [342, 530] on div "Undo" at bounding box center [348, 636] width 54 height 22
click at [779, 530] on icon at bounding box center [781, 635] width 15 height 15
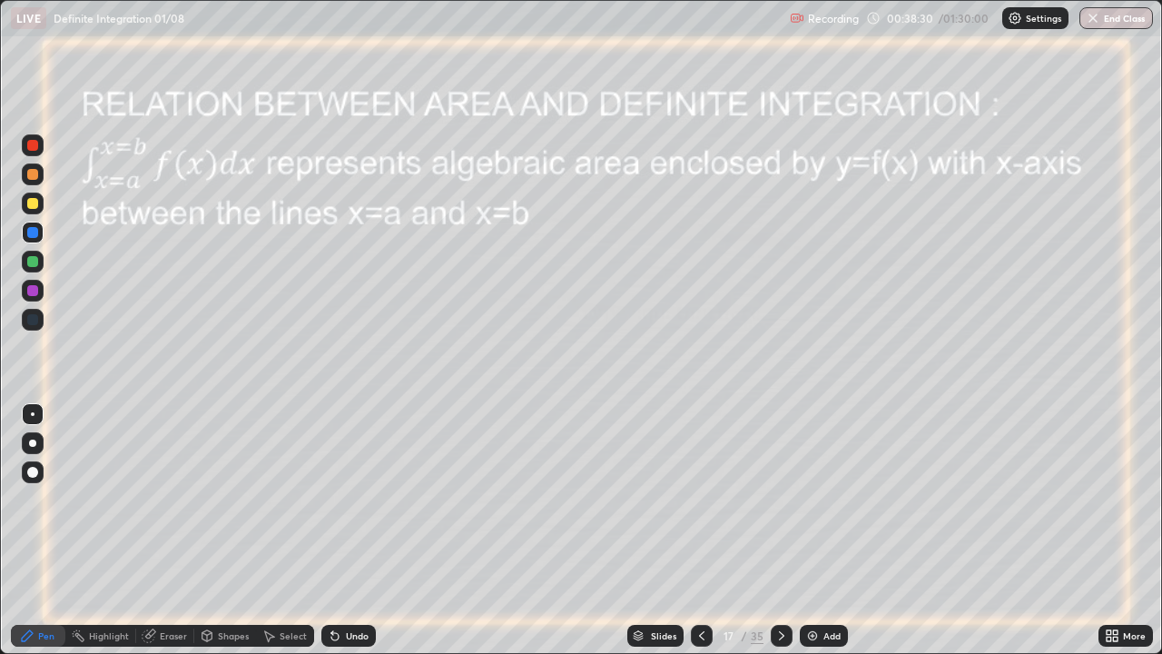
click at [31, 292] on div at bounding box center [32, 290] width 11 height 11
click at [35, 263] on div at bounding box center [32, 261] width 11 height 11
click at [28, 205] on div at bounding box center [32, 203] width 11 height 11
click at [31, 203] on div at bounding box center [32, 203] width 11 height 11
click at [35, 234] on div at bounding box center [32, 232] width 11 height 11
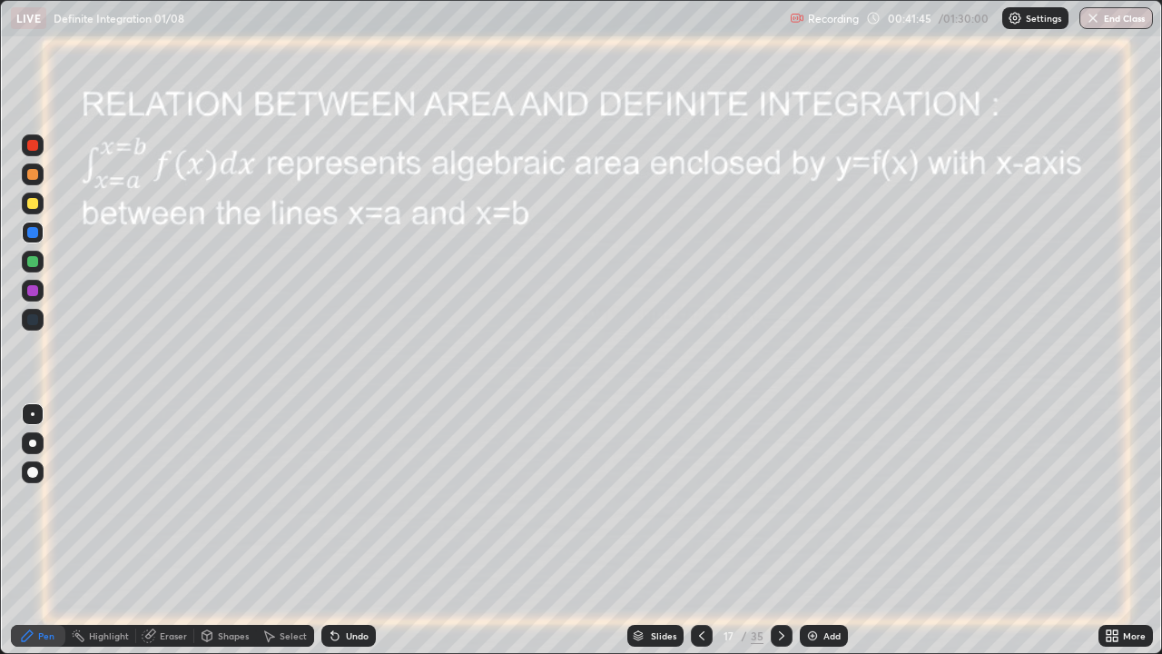
click at [162, 530] on div "Eraser" at bounding box center [173, 635] width 27 height 9
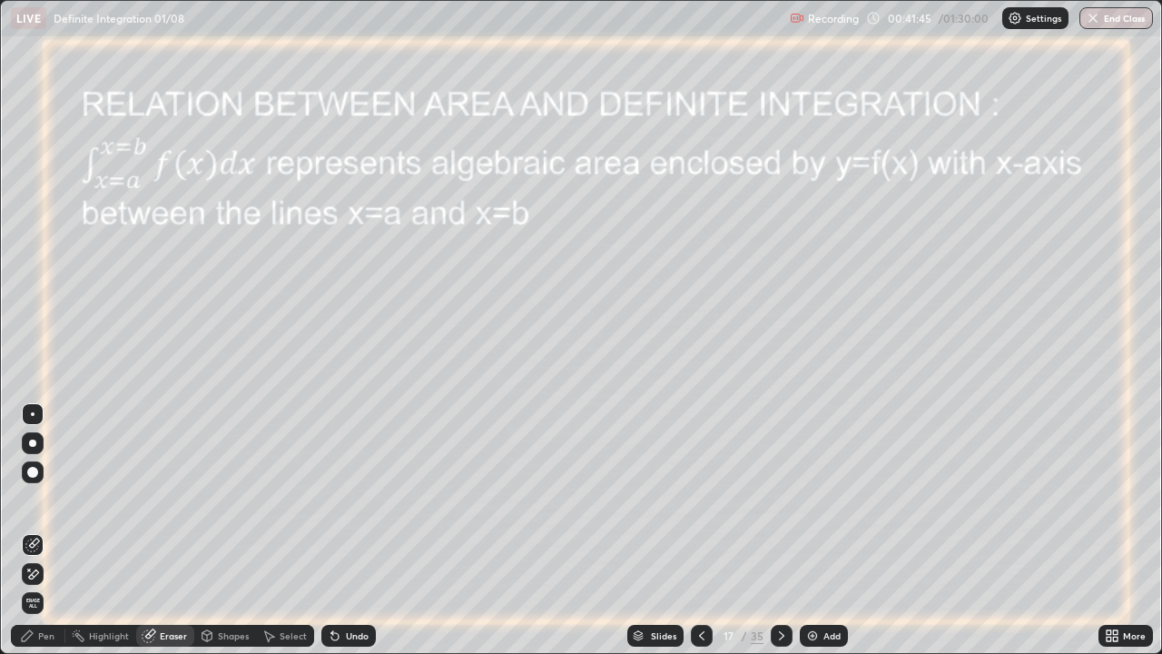
click at [219, 530] on div "Shapes" at bounding box center [233, 635] width 31 height 9
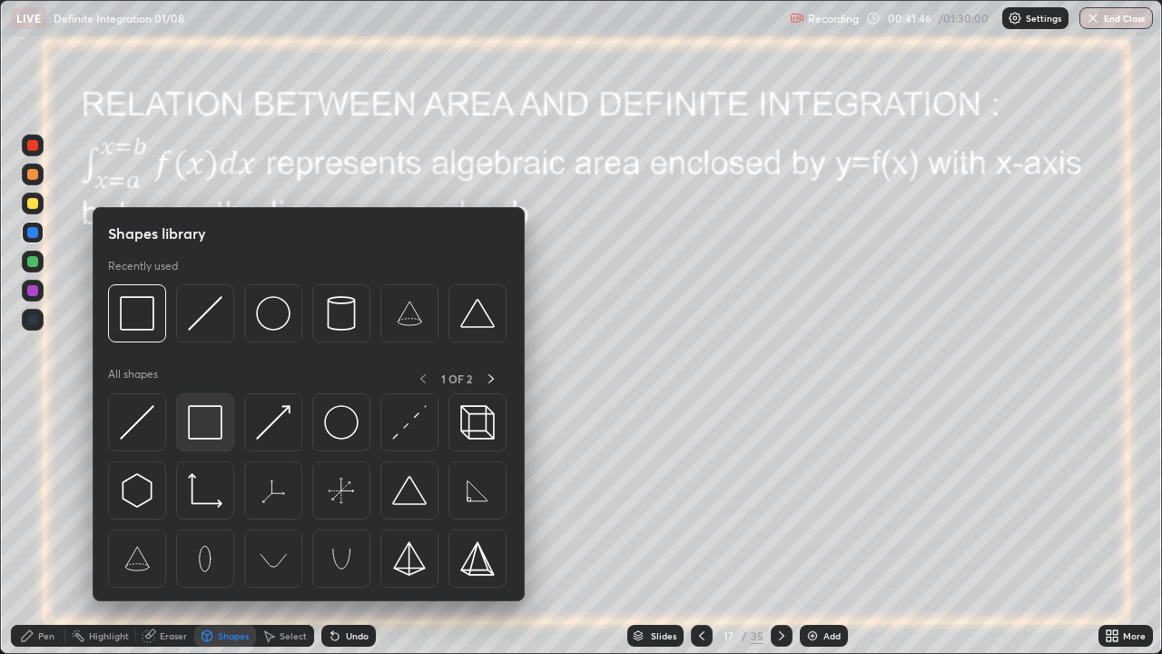
click at [199, 427] on img at bounding box center [205, 422] width 35 height 35
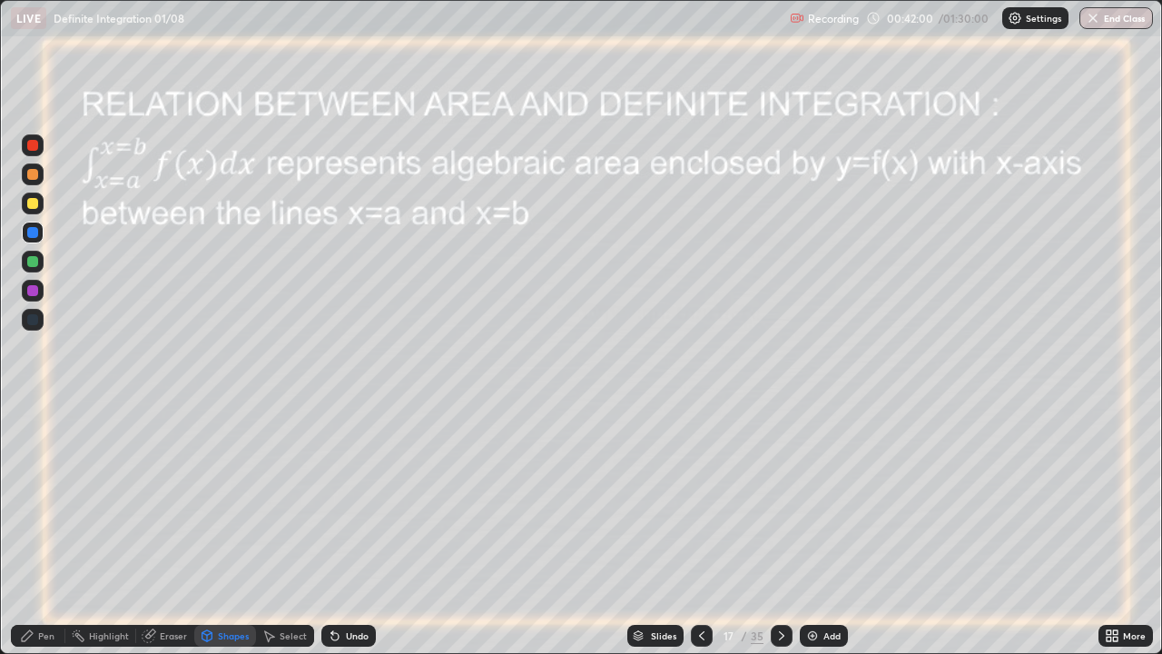
click at [779, 530] on icon at bounding box center [781, 635] width 5 height 9
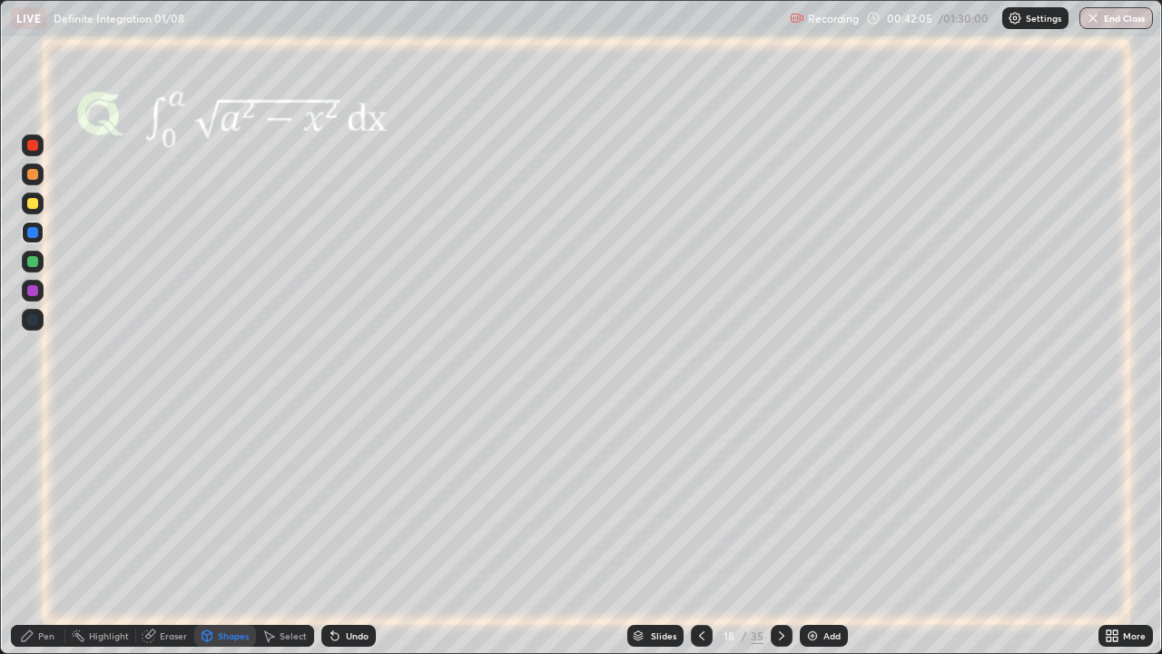
click at [779, 530] on icon at bounding box center [781, 635] width 15 height 15
click at [331, 530] on icon at bounding box center [334, 636] width 7 height 7
click at [44, 530] on div "Pen" at bounding box center [46, 635] width 16 height 9
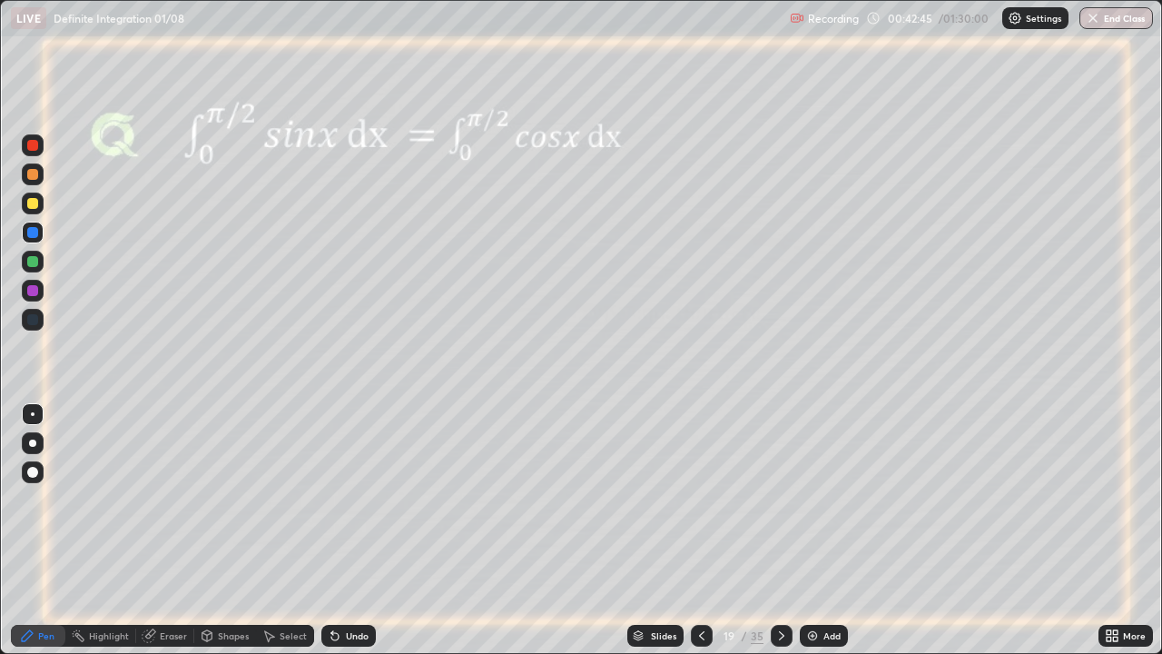
click at [37, 291] on div at bounding box center [32, 290] width 11 height 11
click at [32, 261] on div at bounding box center [32, 261] width 11 height 11
click at [37, 290] on div at bounding box center [32, 290] width 11 height 11
click at [36, 201] on div at bounding box center [32, 203] width 11 height 11
click at [331, 530] on icon at bounding box center [332, 632] width 2 height 2
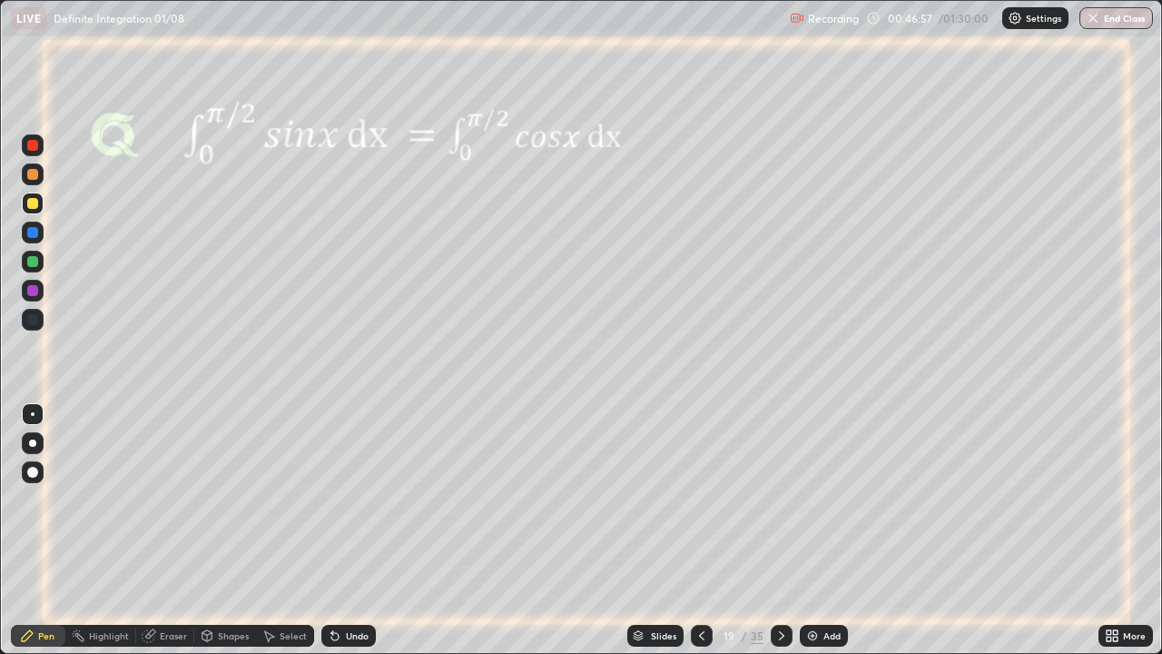
click at [700, 530] on icon at bounding box center [702, 635] width 15 height 15
click at [699, 530] on div at bounding box center [702, 636] width 22 height 22
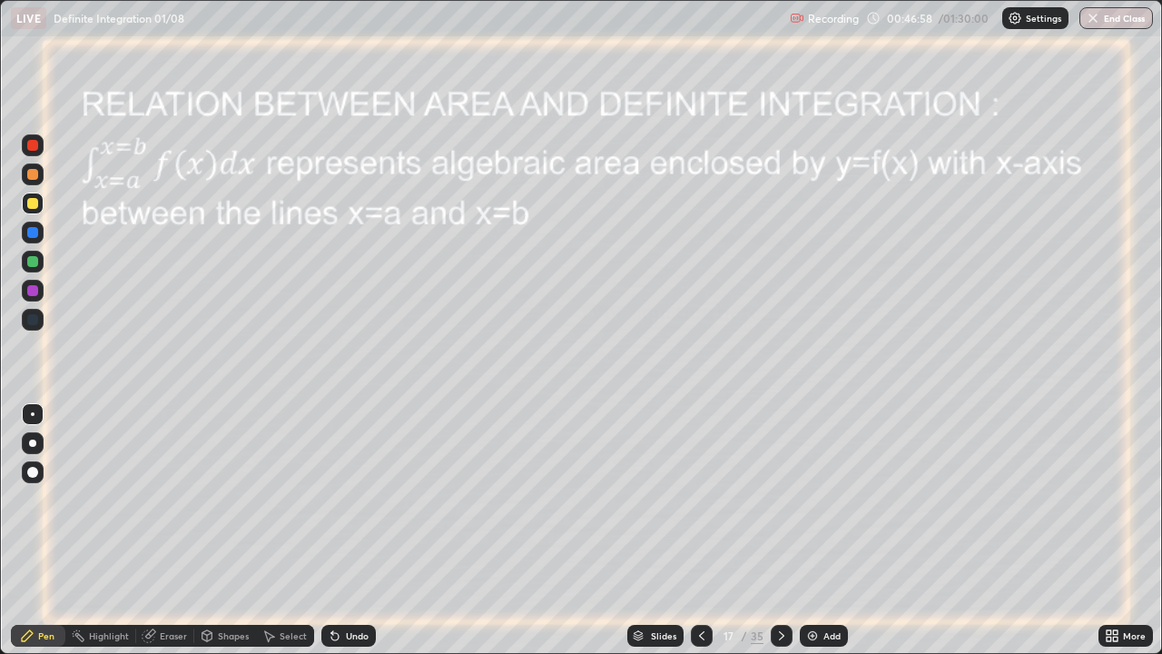
click at [696, 530] on div at bounding box center [702, 636] width 22 height 22
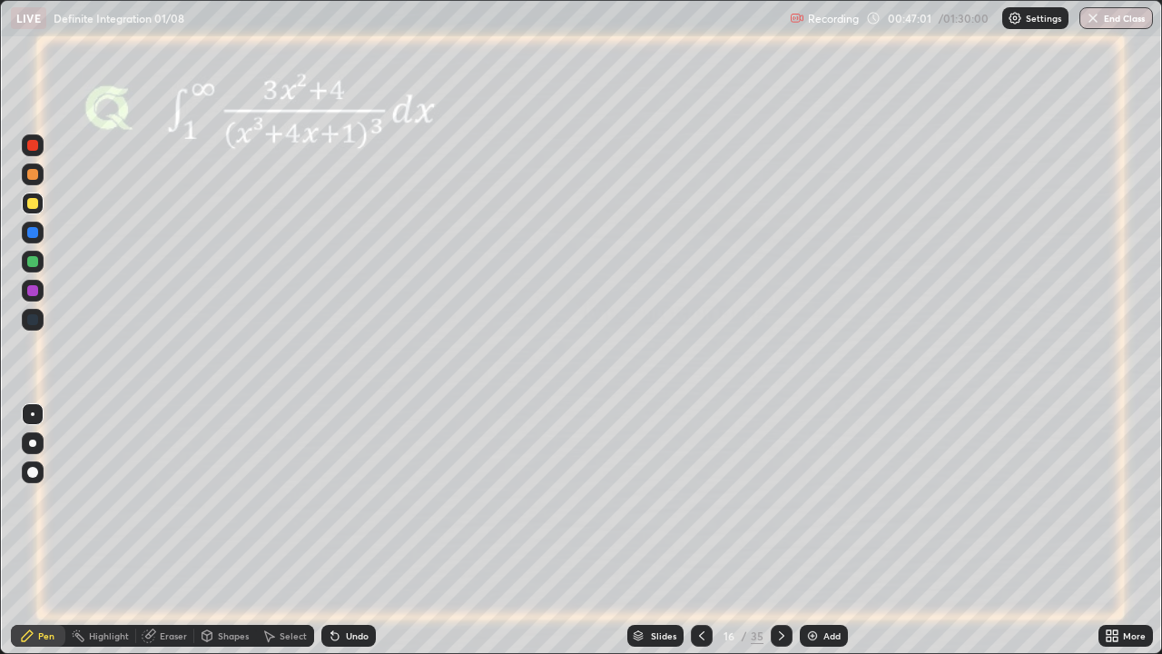
click at [776, 530] on icon at bounding box center [781, 635] width 15 height 15
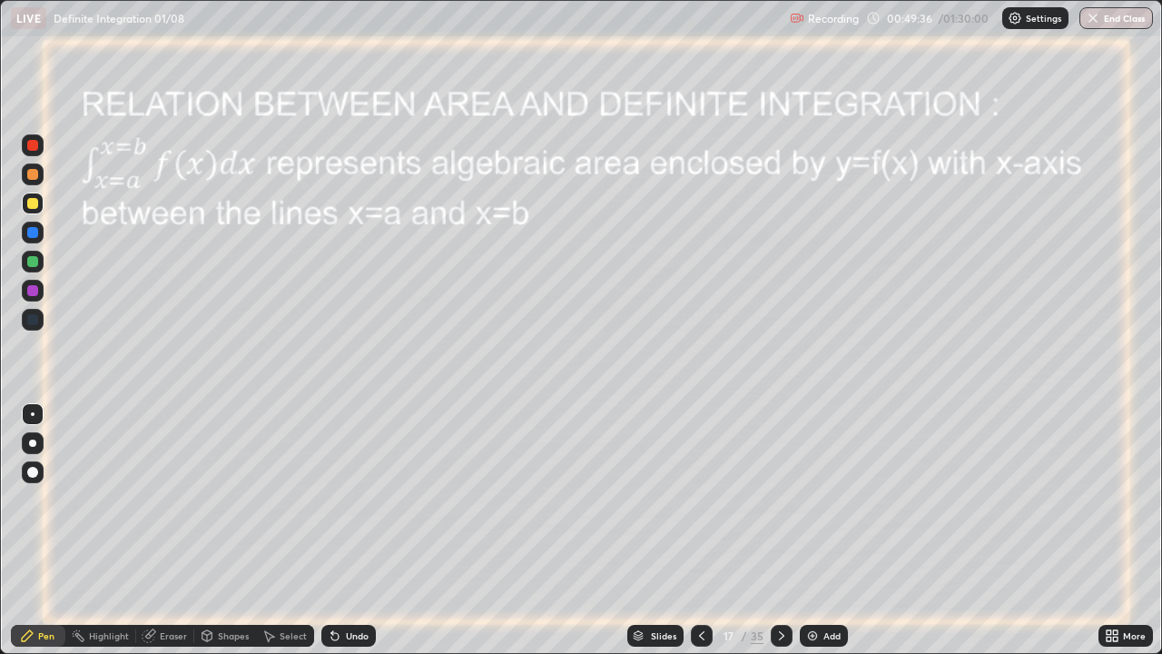
click at [779, 530] on icon at bounding box center [781, 635] width 15 height 15
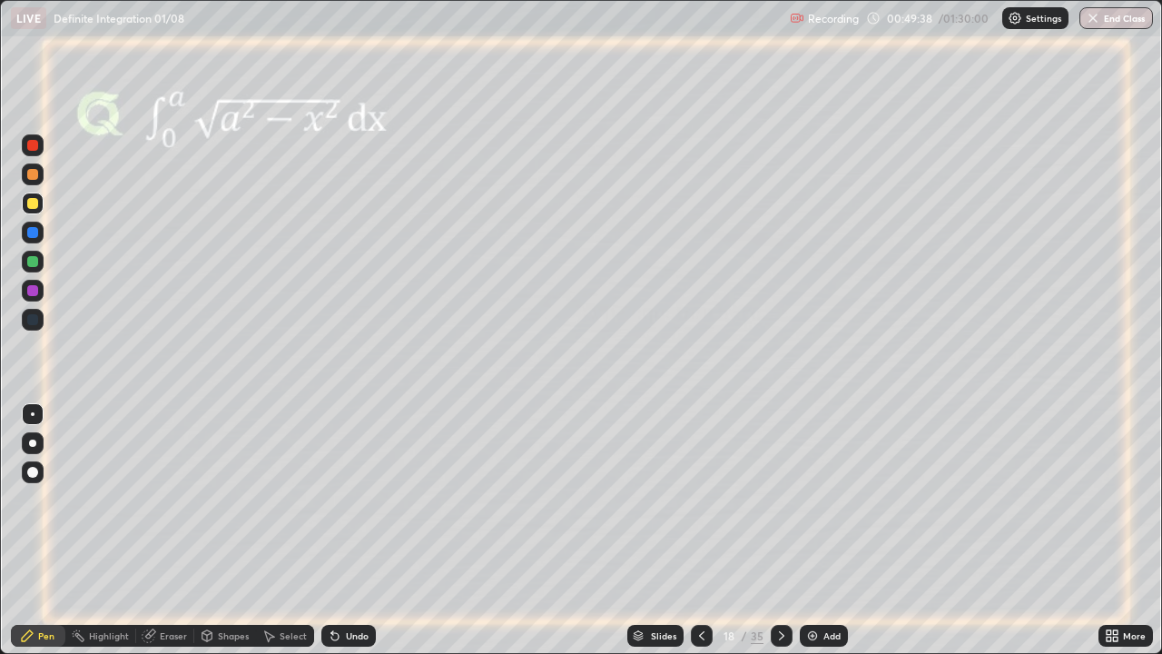
click at [703, 530] on icon at bounding box center [702, 635] width 15 height 15
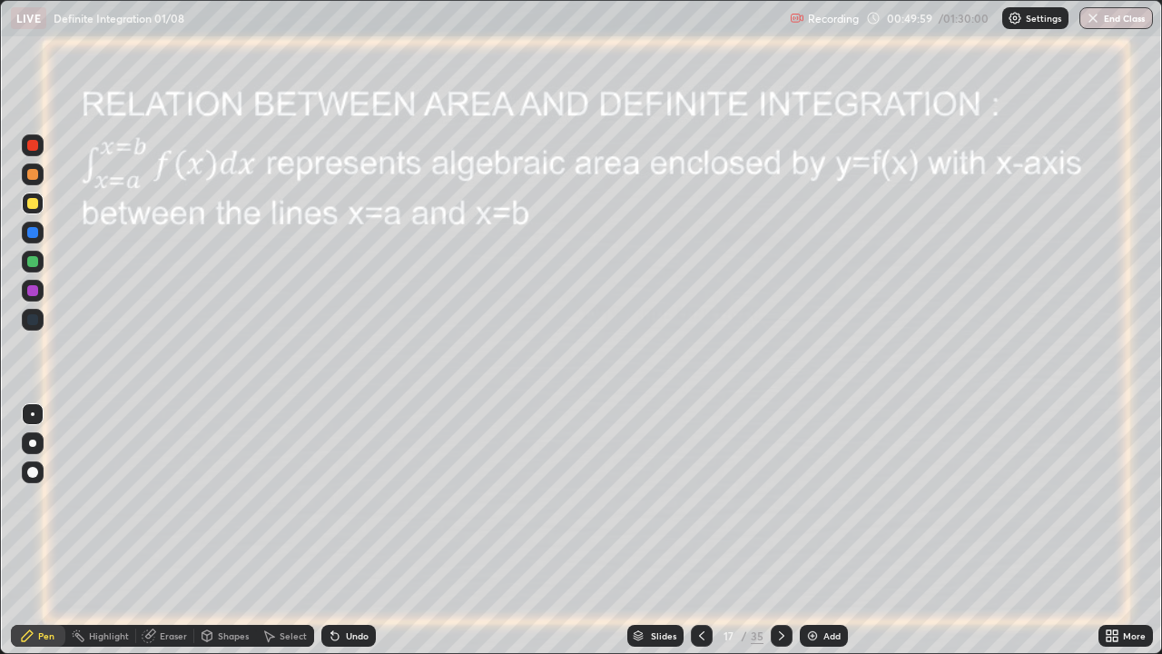
click at [780, 530] on icon at bounding box center [781, 635] width 15 height 15
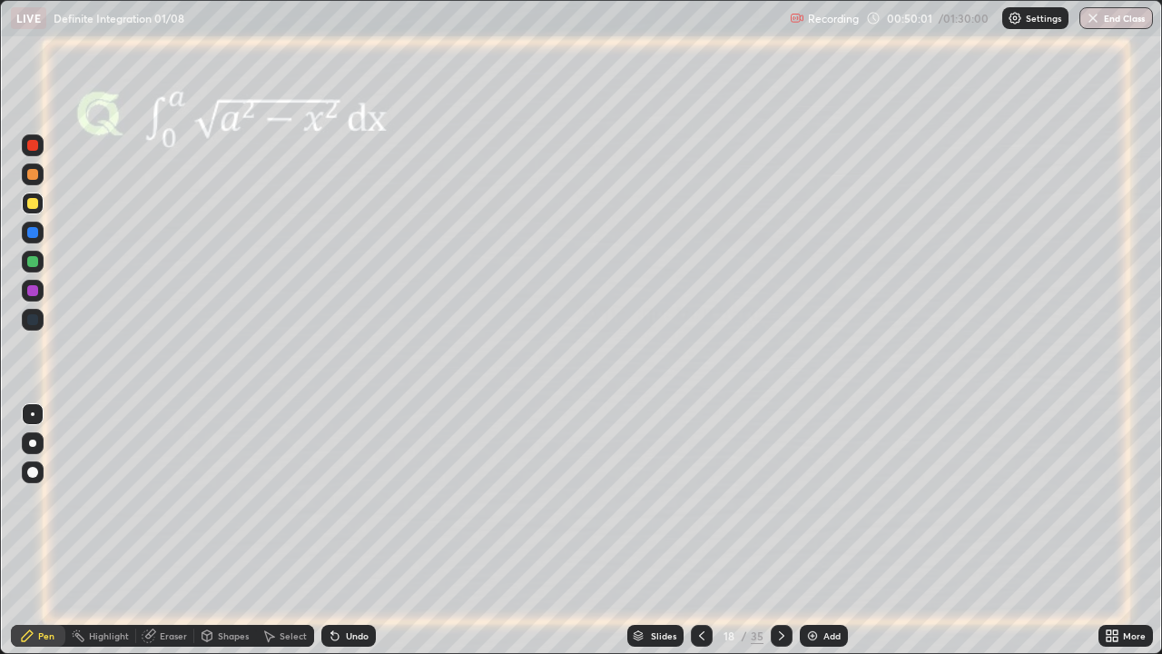
click at [782, 530] on icon at bounding box center [781, 635] width 15 height 15
click at [702, 530] on icon at bounding box center [702, 635] width 15 height 15
click at [32, 288] on div at bounding box center [32, 290] width 11 height 11
click at [33, 289] on div at bounding box center [32, 290] width 11 height 11
click at [34, 261] on div at bounding box center [32, 261] width 11 height 11
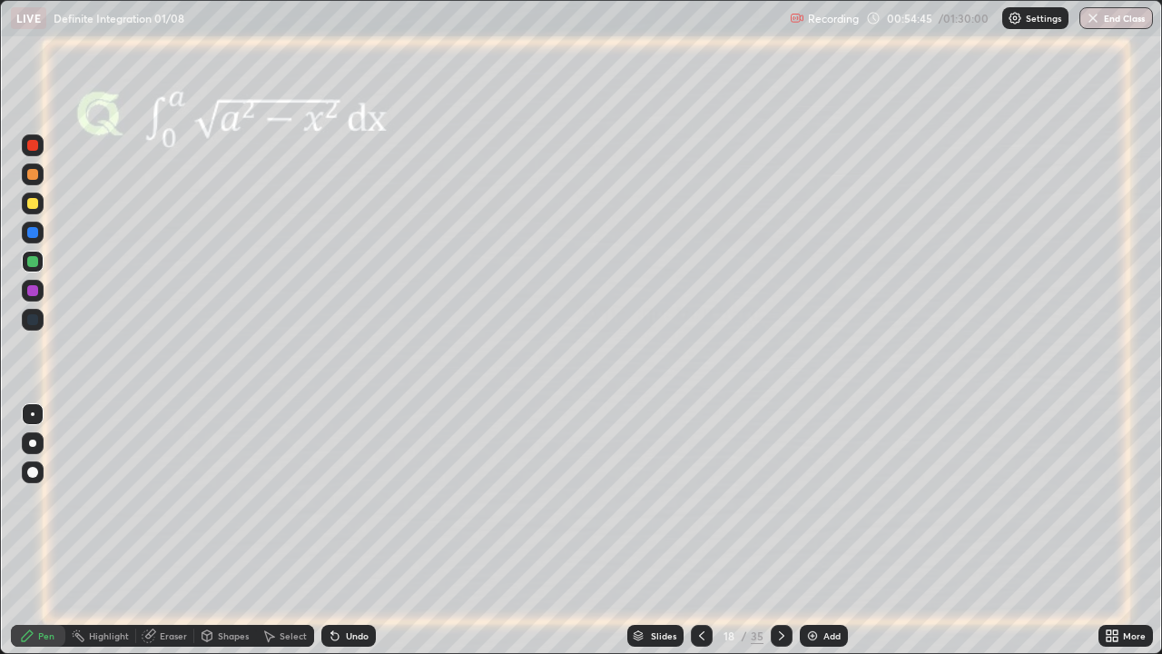
click at [28, 235] on div at bounding box center [32, 232] width 11 height 11
click at [31, 202] on div at bounding box center [32, 203] width 11 height 11
click at [38, 268] on div at bounding box center [33, 262] width 22 height 22
click at [779, 530] on icon at bounding box center [781, 635] width 15 height 15
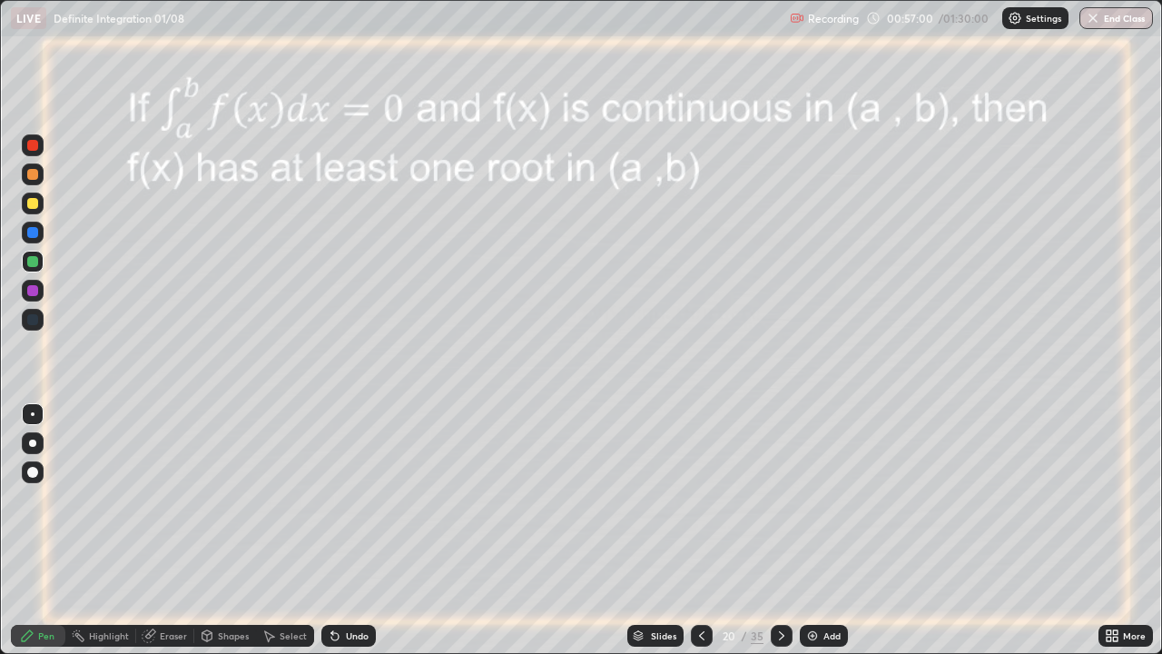
click at [210, 530] on icon at bounding box center [207, 635] width 10 height 11
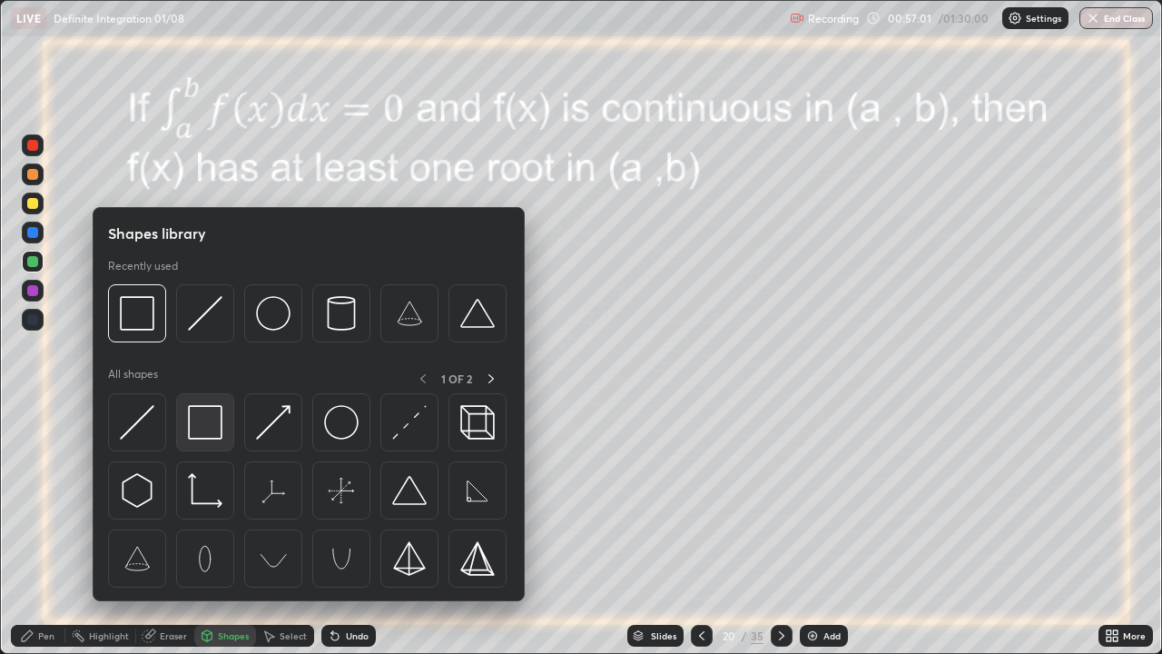
click at [212, 428] on img at bounding box center [205, 422] width 35 height 35
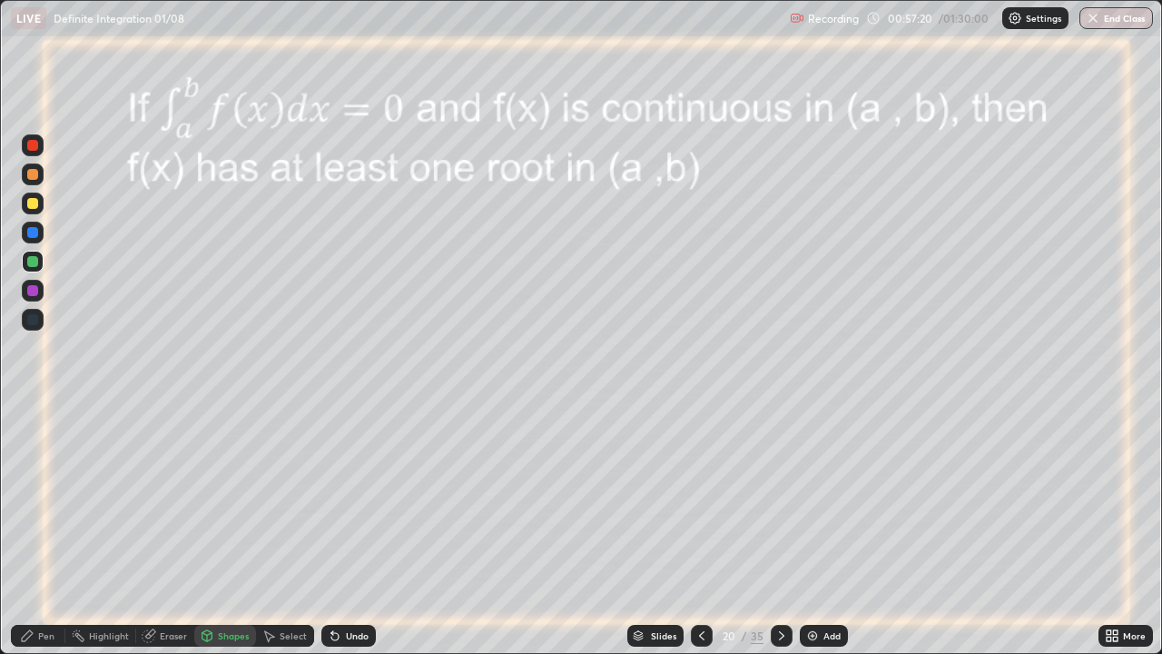
click at [348, 530] on div "Undo" at bounding box center [357, 635] width 23 height 9
click at [53, 530] on div "Pen" at bounding box center [46, 635] width 16 height 9
click at [779, 530] on icon at bounding box center [781, 635] width 15 height 15
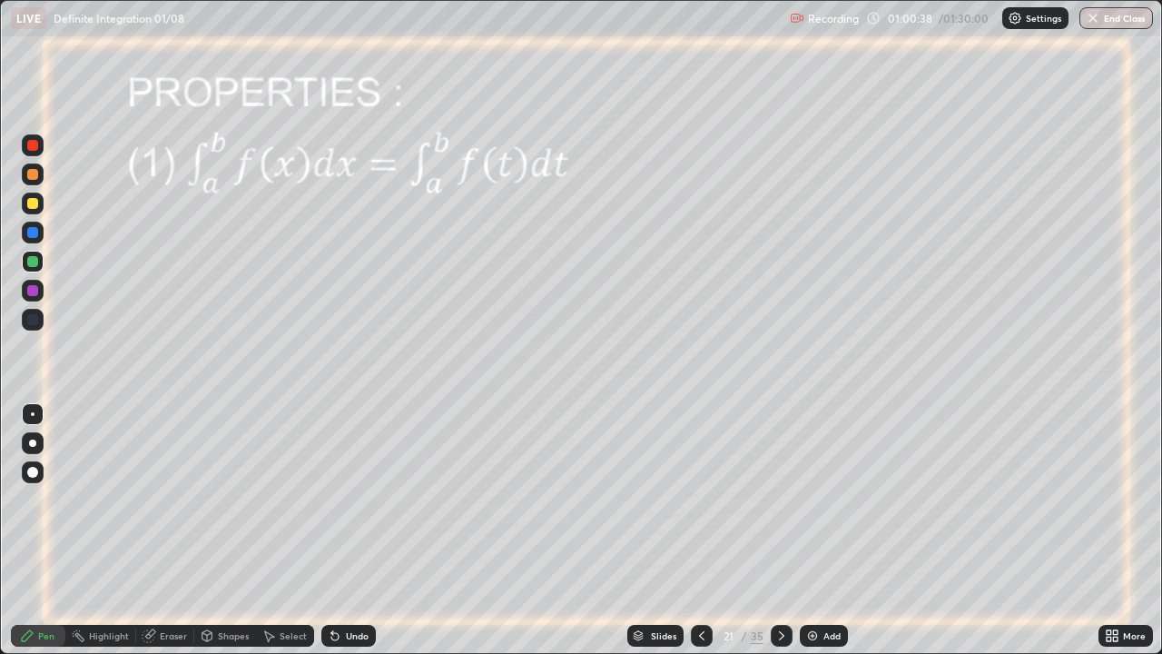
click at [700, 530] on icon at bounding box center [702, 635] width 15 height 15
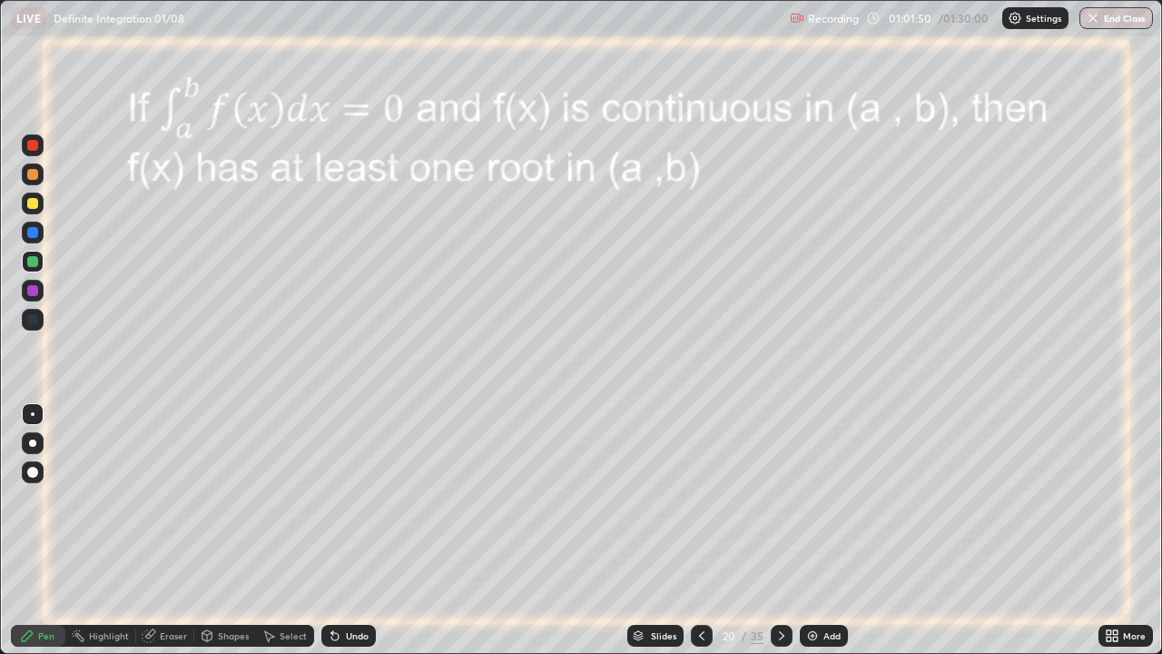
click at [780, 530] on icon at bounding box center [781, 635] width 15 height 15
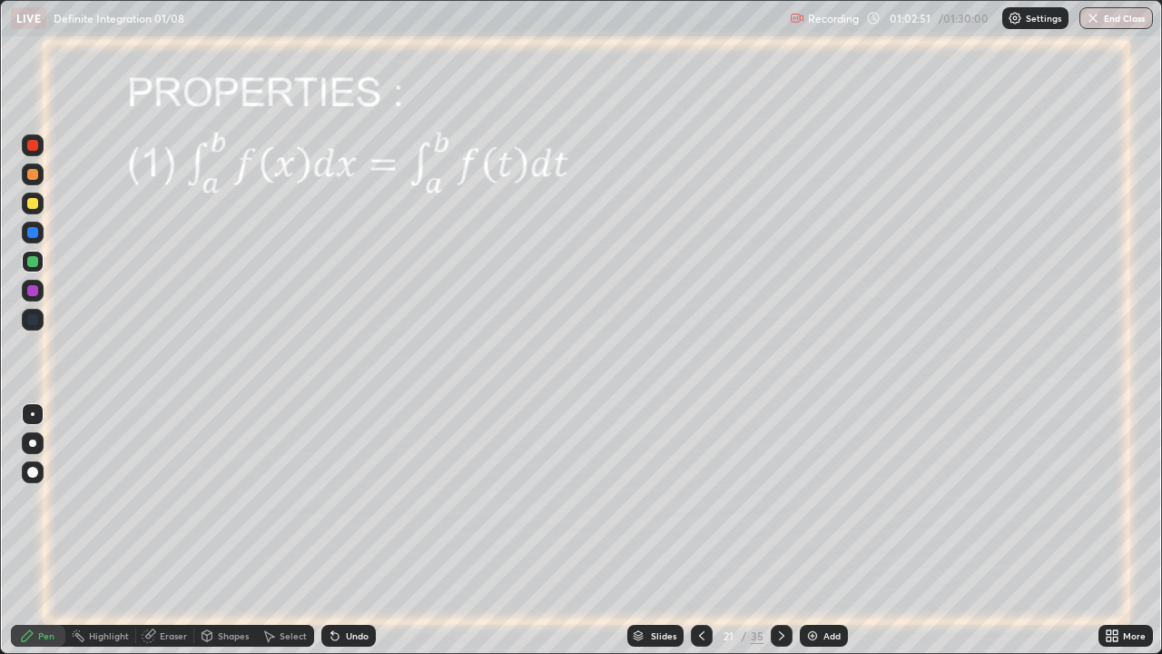
click at [37, 232] on div at bounding box center [32, 232] width 11 height 11
click at [779, 530] on icon at bounding box center [781, 635] width 15 height 15
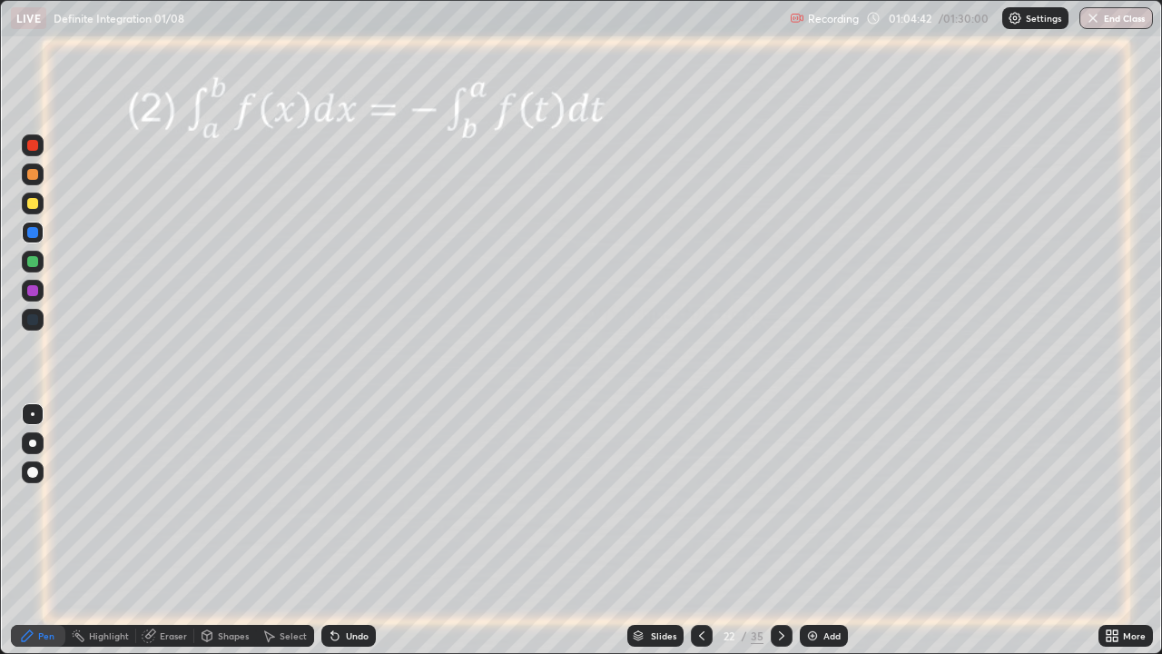
click at [356, 530] on div "Undo" at bounding box center [357, 635] width 23 height 9
click at [152, 530] on icon at bounding box center [150, 633] width 10 height 9
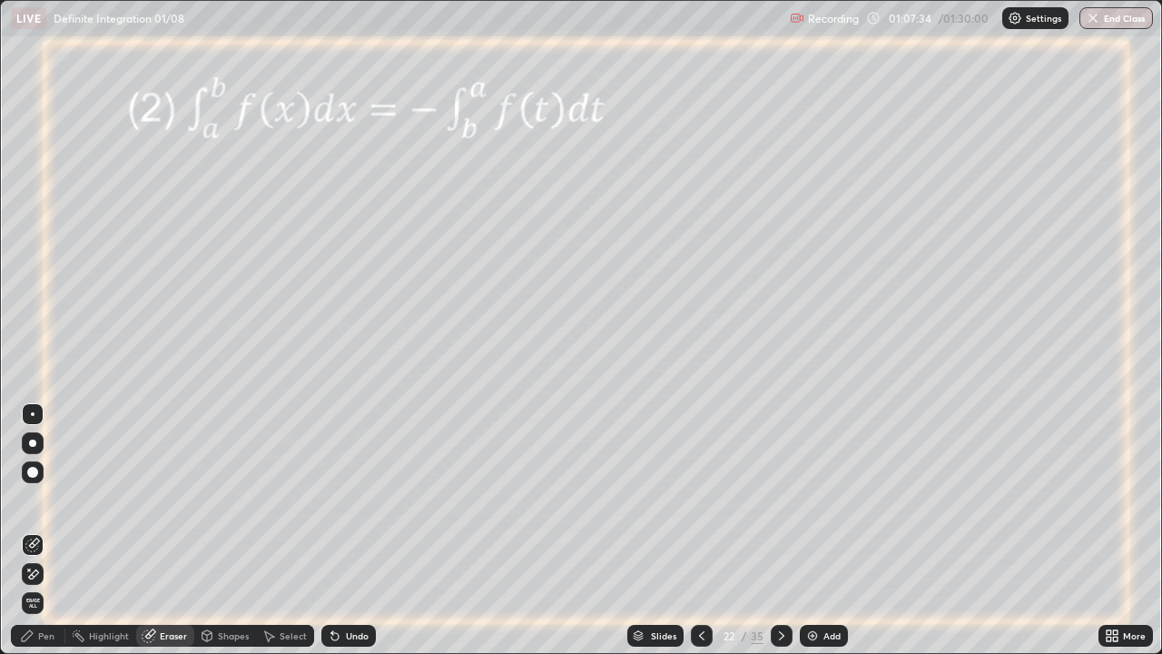
click at [32, 530] on icon at bounding box center [27, 635] width 15 height 15
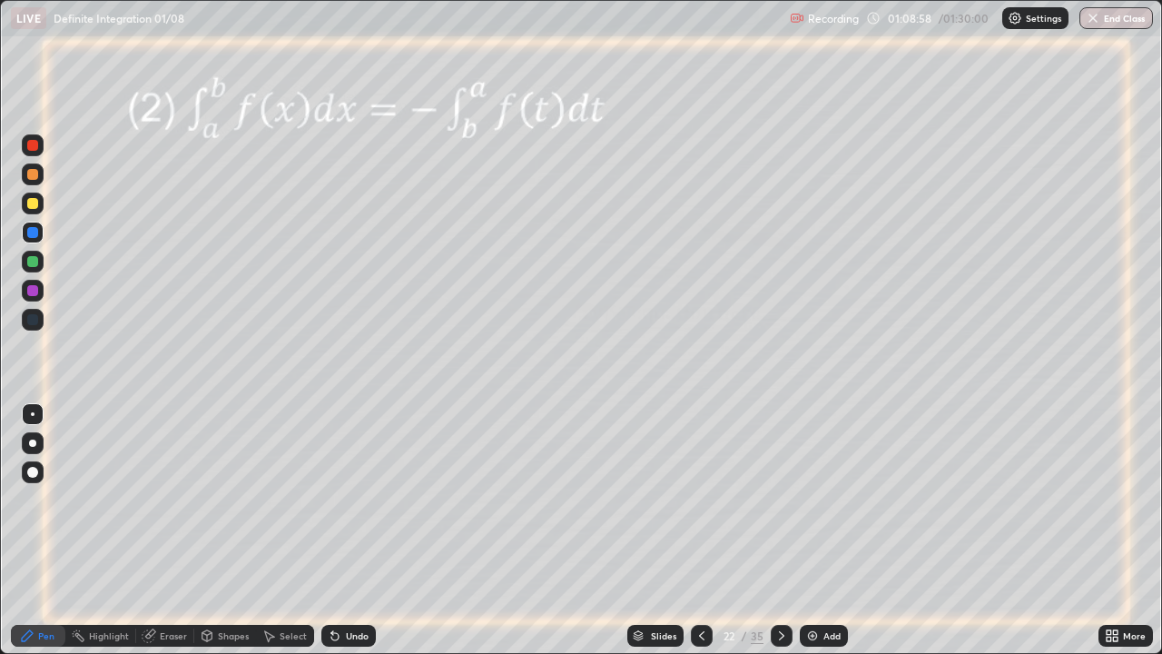
click at [34, 324] on div at bounding box center [32, 319] width 11 height 11
click at [173, 530] on div "Eraser" at bounding box center [173, 635] width 27 height 9
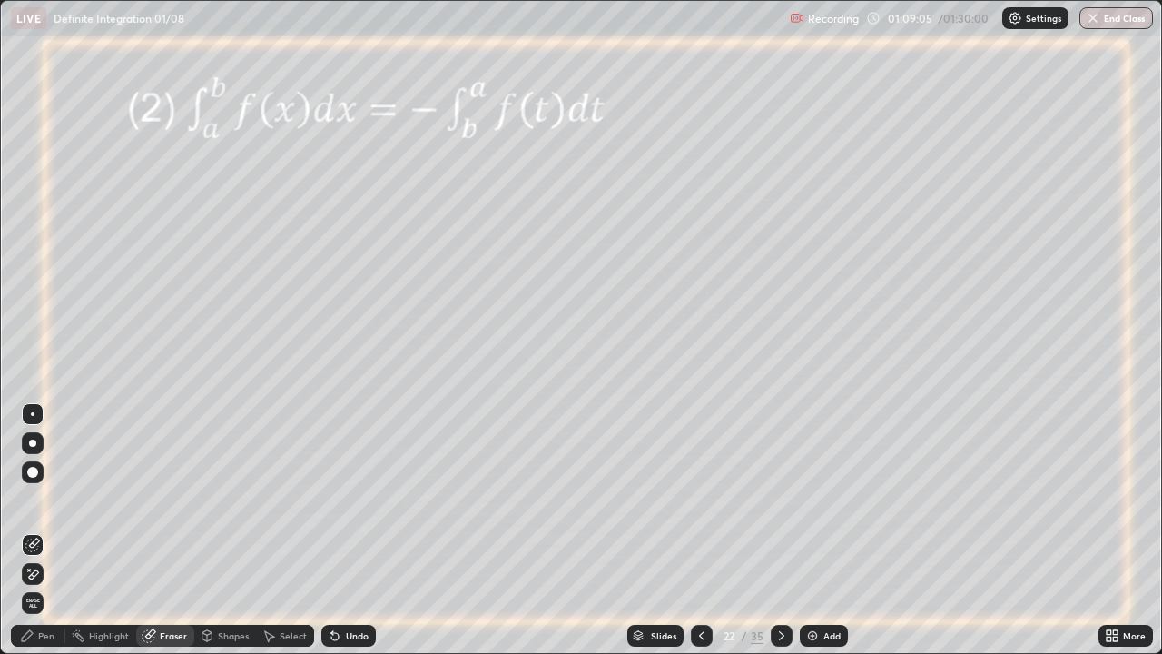
click at [54, 530] on div "Pen" at bounding box center [46, 635] width 16 height 9
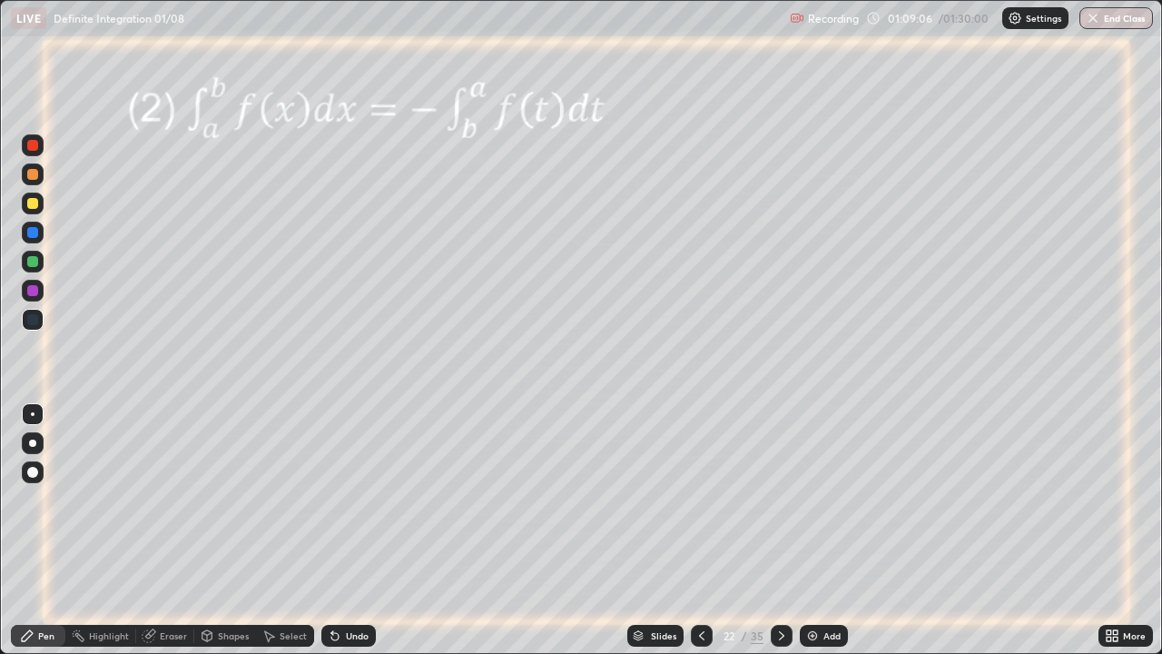
click at [37, 321] on div at bounding box center [32, 319] width 11 height 11
click at [46, 530] on div "Pen" at bounding box center [46, 635] width 16 height 9
click at [32, 295] on div at bounding box center [32, 290] width 11 height 11
click at [163, 530] on div "Eraser" at bounding box center [165, 636] width 58 height 22
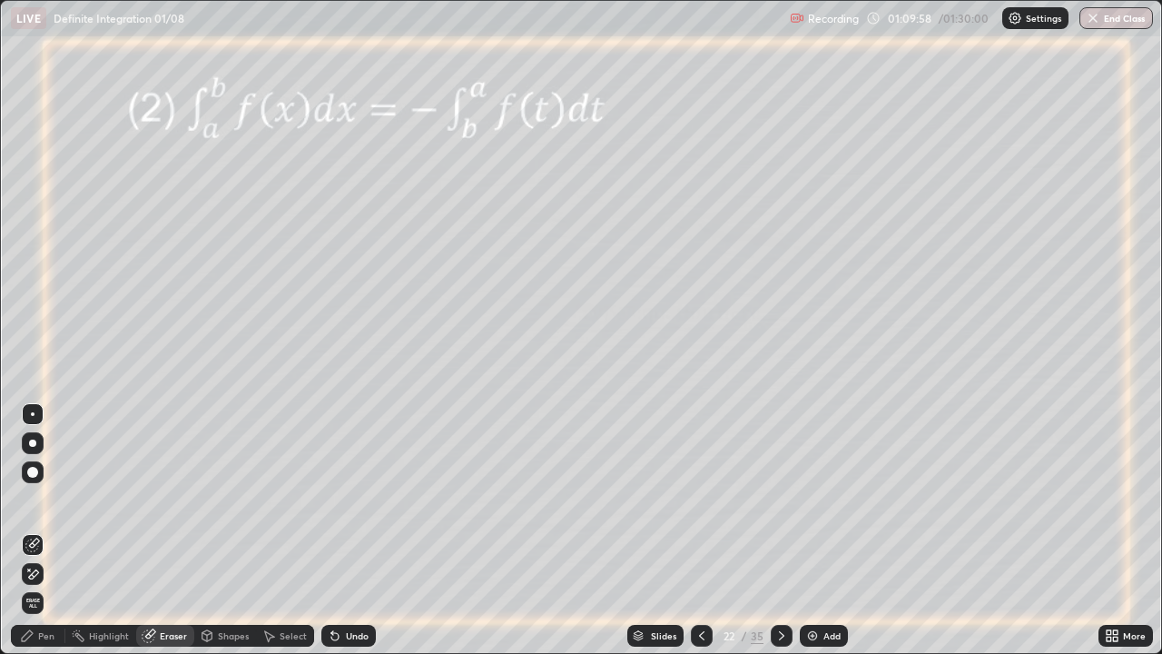
click at [163, 530] on div "Eraser" at bounding box center [173, 635] width 27 height 9
click at [50, 530] on div "Pen" at bounding box center [46, 635] width 16 height 9
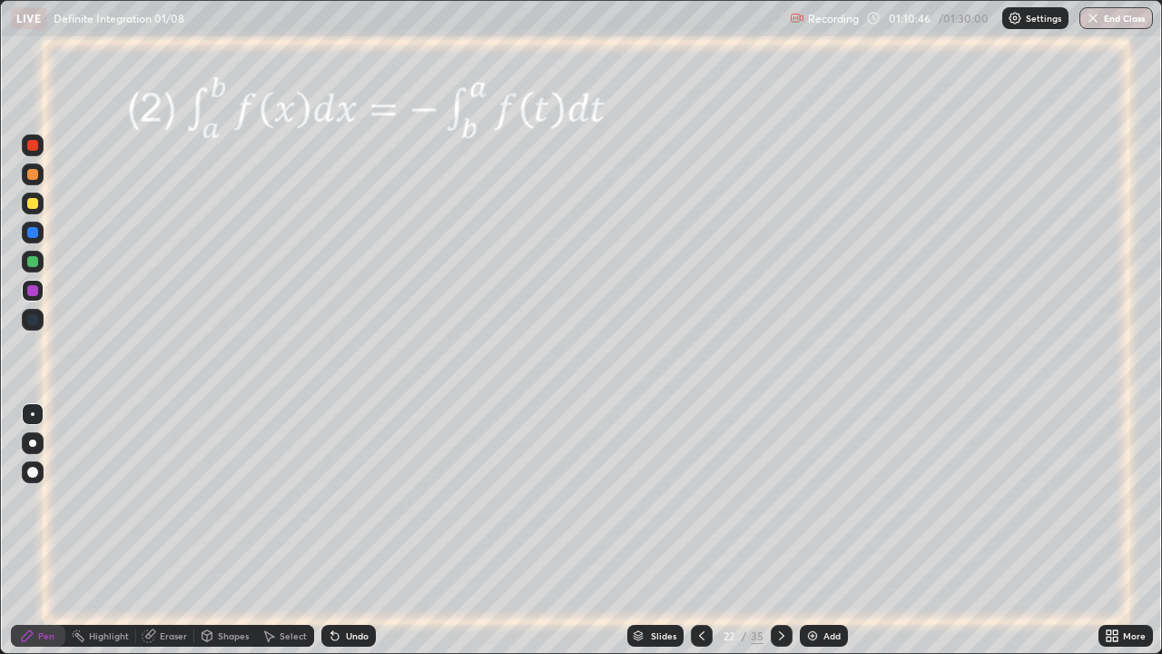
click at [783, 530] on icon at bounding box center [781, 635] width 15 height 15
click at [29, 261] on div at bounding box center [32, 261] width 11 height 11
click at [32, 231] on div at bounding box center [32, 232] width 11 height 11
click at [35, 261] on div at bounding box center [32, 261] width 11 height 11
click at [36, 200] on div at bounding box center [32, 203] width 11 height 11
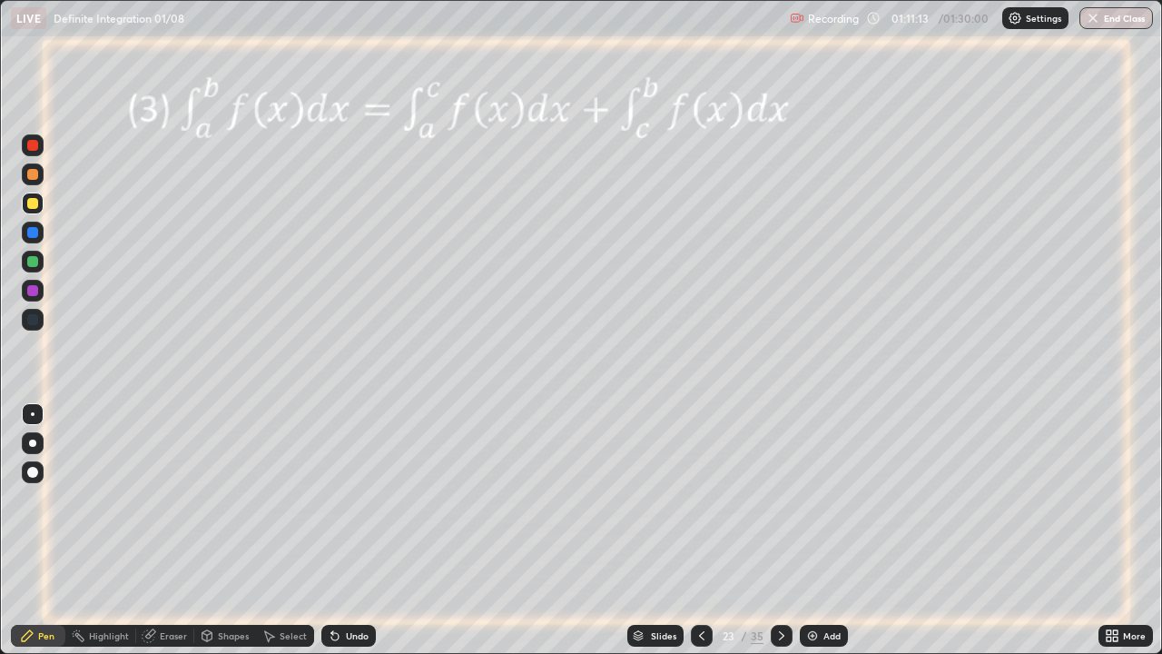
click at [30, 146] on div at bounding box center [32, 145] width 11 height 11
click at [32, 290] on div at bounding box center [32, 290] width 11 height 11
click at [29, 261] on div at bounding box center [32, 261] width 11 height 11
click at [779, 530] on icon at bounding box center [781, 635] width 15 height 15
click at [34, 291] on div at bounding box center [32, 290] width 11 height 11
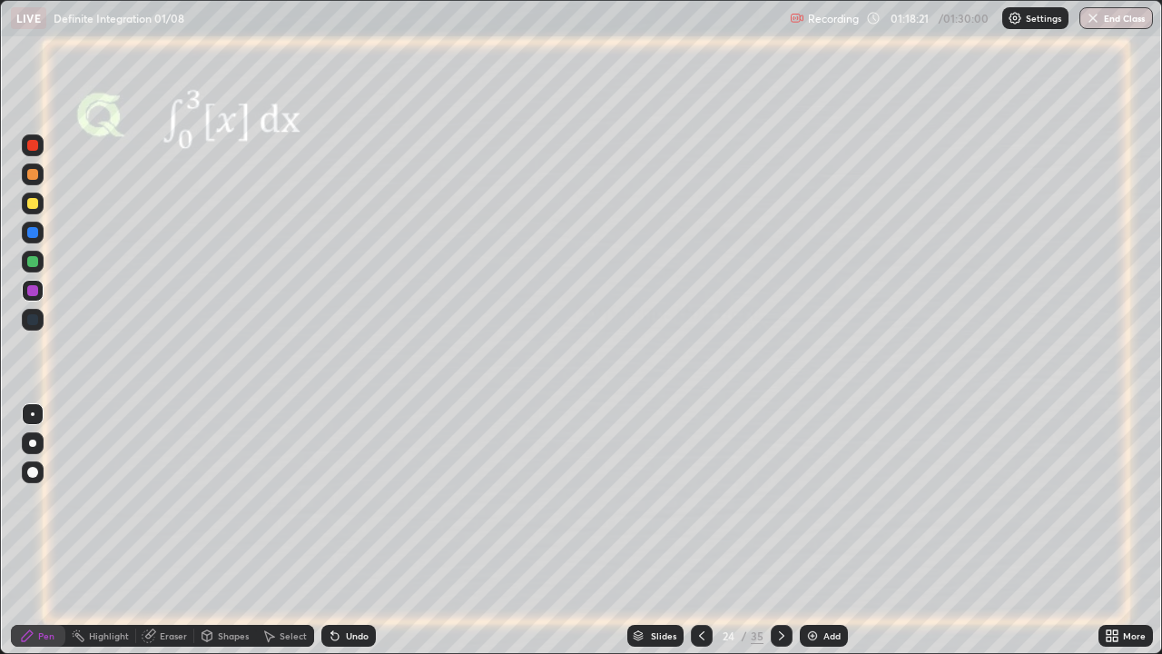
click at [33, 261] on div at bounding box center [32, 261] width 11 height 11
click at [34, 202] on div at bounding box center [32, 203] width 11 height 11
click at [35, 146] on div at bounding box center [32, 145] width 11 height 11
click at [779, 530] on icon at bounding box center [781, 635] width 15 height 15
click at [806, 530] on img at bounding box center [812, 635] width 15 height 15
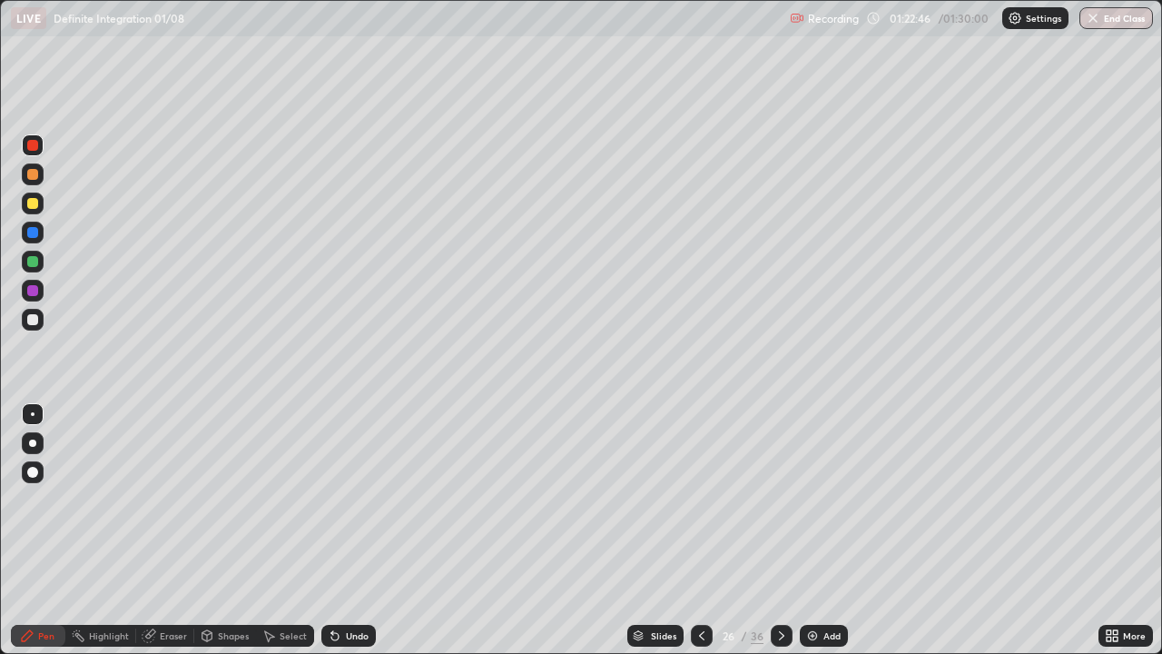
click at [41, 322] on div at bounding box center [33, 320] width 22 height 22
click at [32, 293] on div at bounding box center [32, 290] width 11 height 11
click at [32, 263] on div at bounding box center [32, 261] width 11 height 11
click at [33, 320] on div at bounding box center [32, 319] width 11 height 11
click at [30, 203] on div at bounding box center [32, 203] width 11 height 11
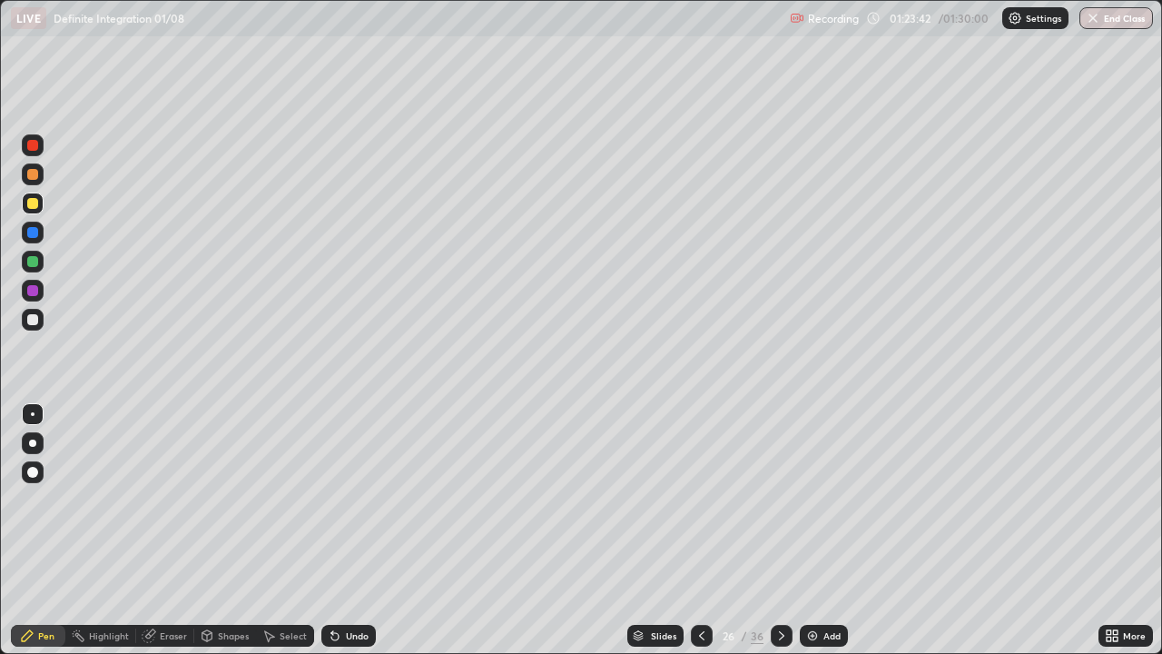
click at [37, 148] on div at bounding box center [32, 145] width 11 height 11
click at [777, 530] on icon at bounding box center [781, 635] width 15 height 15
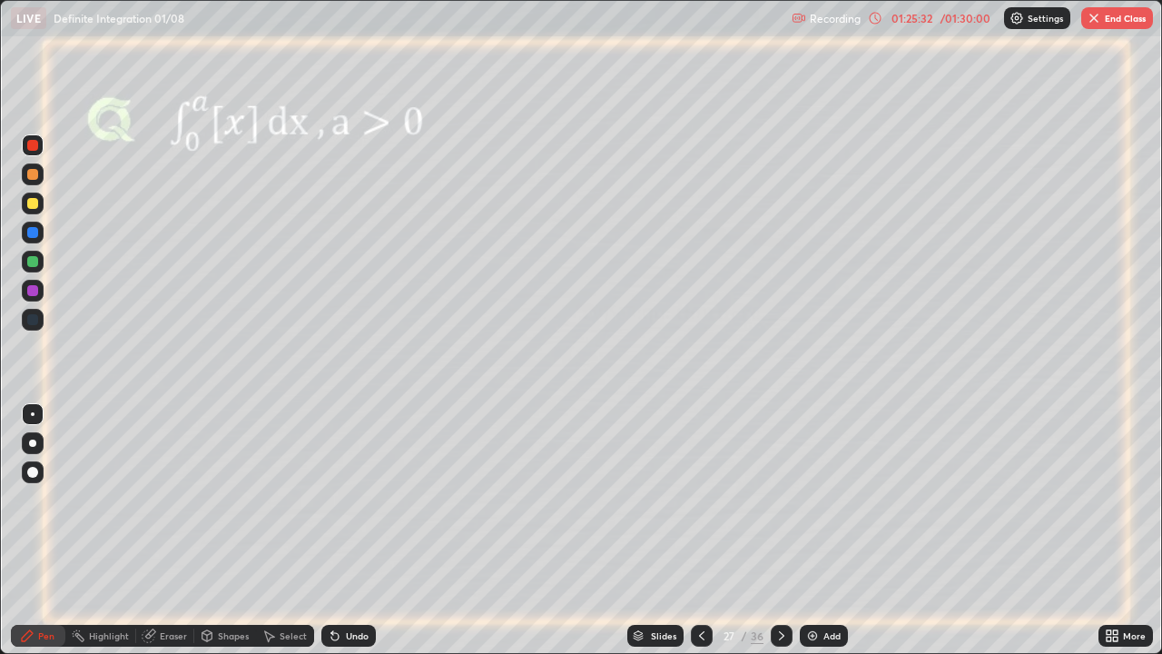
click at [1117, 21] on button "End Class" at bounding box center [1117, 18] width 72 height 22
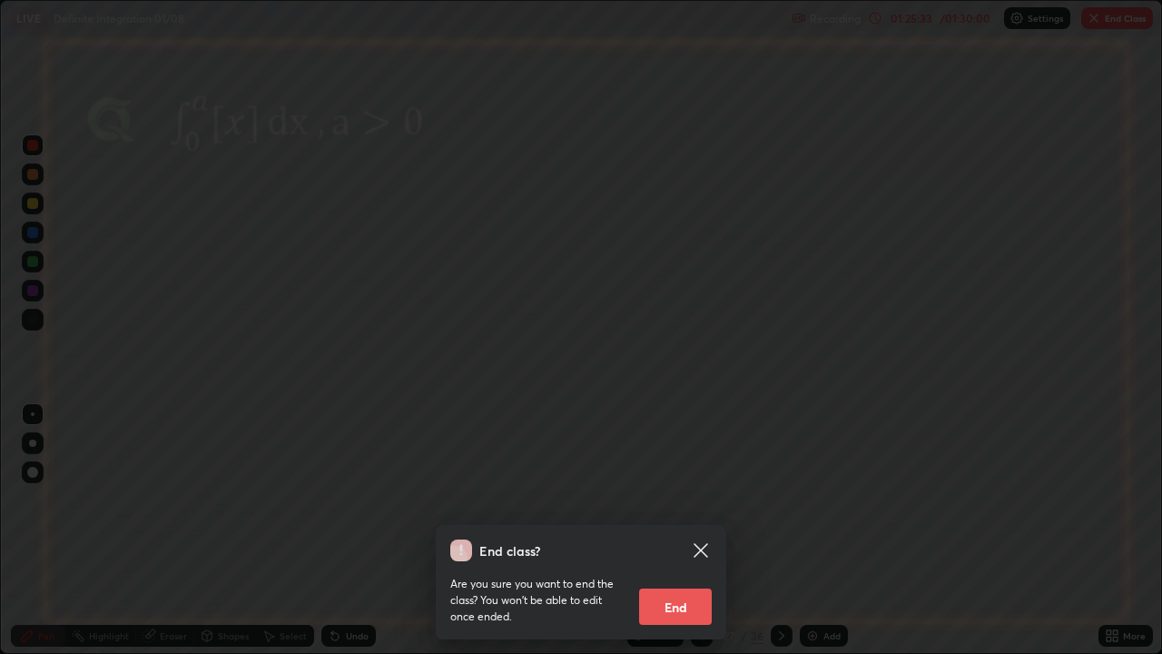
click at [684, 530] on button "End" at bounding box center [675, 606] width 73 height 36
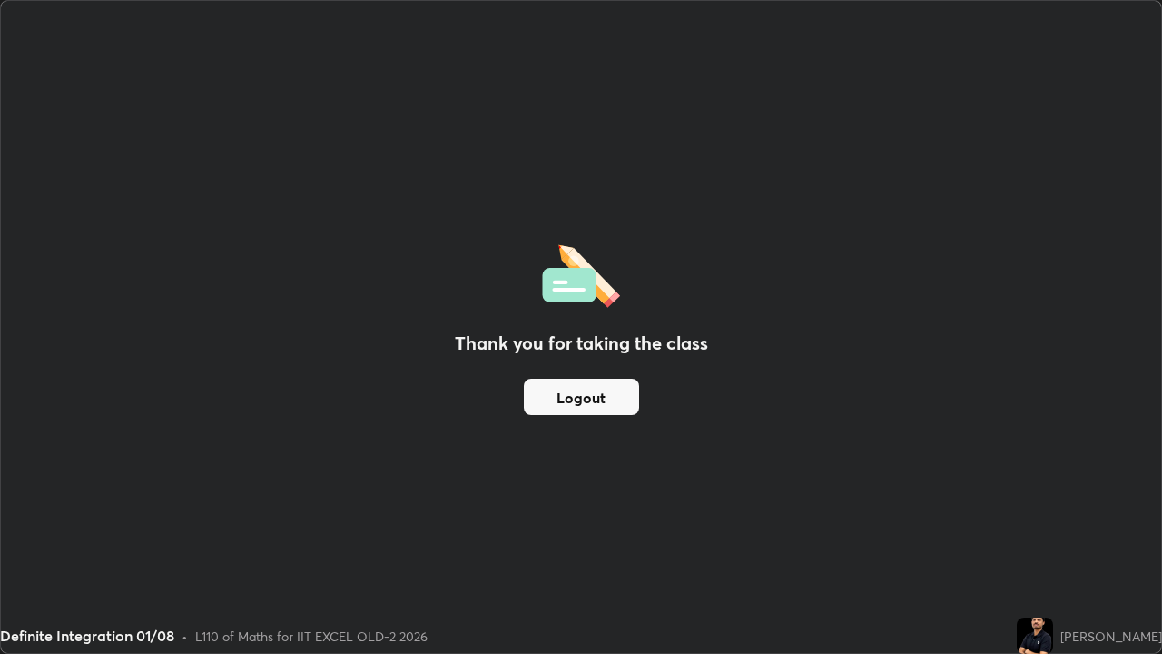
click at [570, 394] on button "Logout" at bounding box center [581, 397] width 115 height 36
